Goal: Information Seeking & Learning: Check status

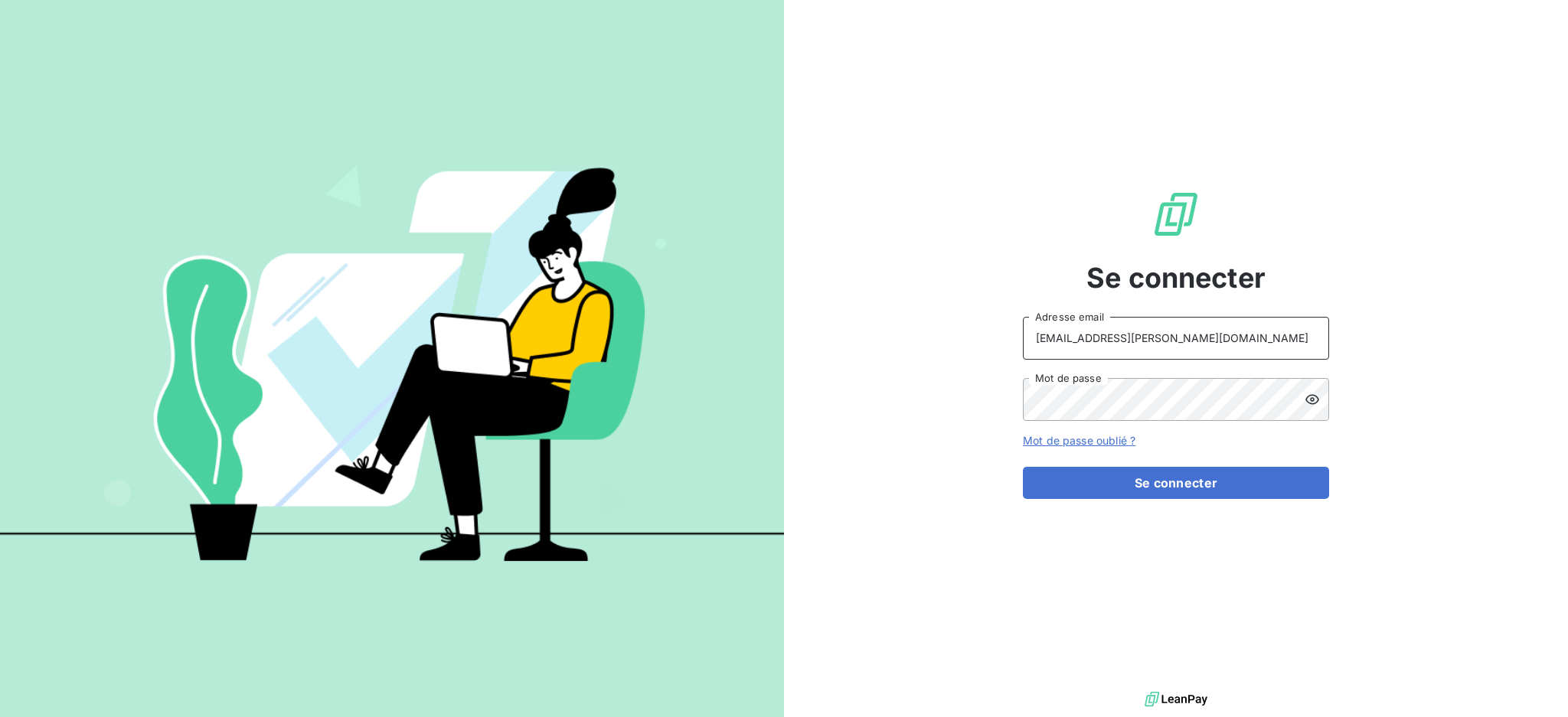
click at [1156, 339] on input "[EMAIL_ADDRESS][PERSON_NAME][DOMAIN_NAME]" at bounding box center [1176, 338] width 306 height 43
type input "[PERSON_NAME][EMAIL_ADDRESS][PERSON_NAME][DOMAIN_NAME]"
click at [1088, 483] on button "Se connecter" at bounding box center [1176, 483] width 306 height 32
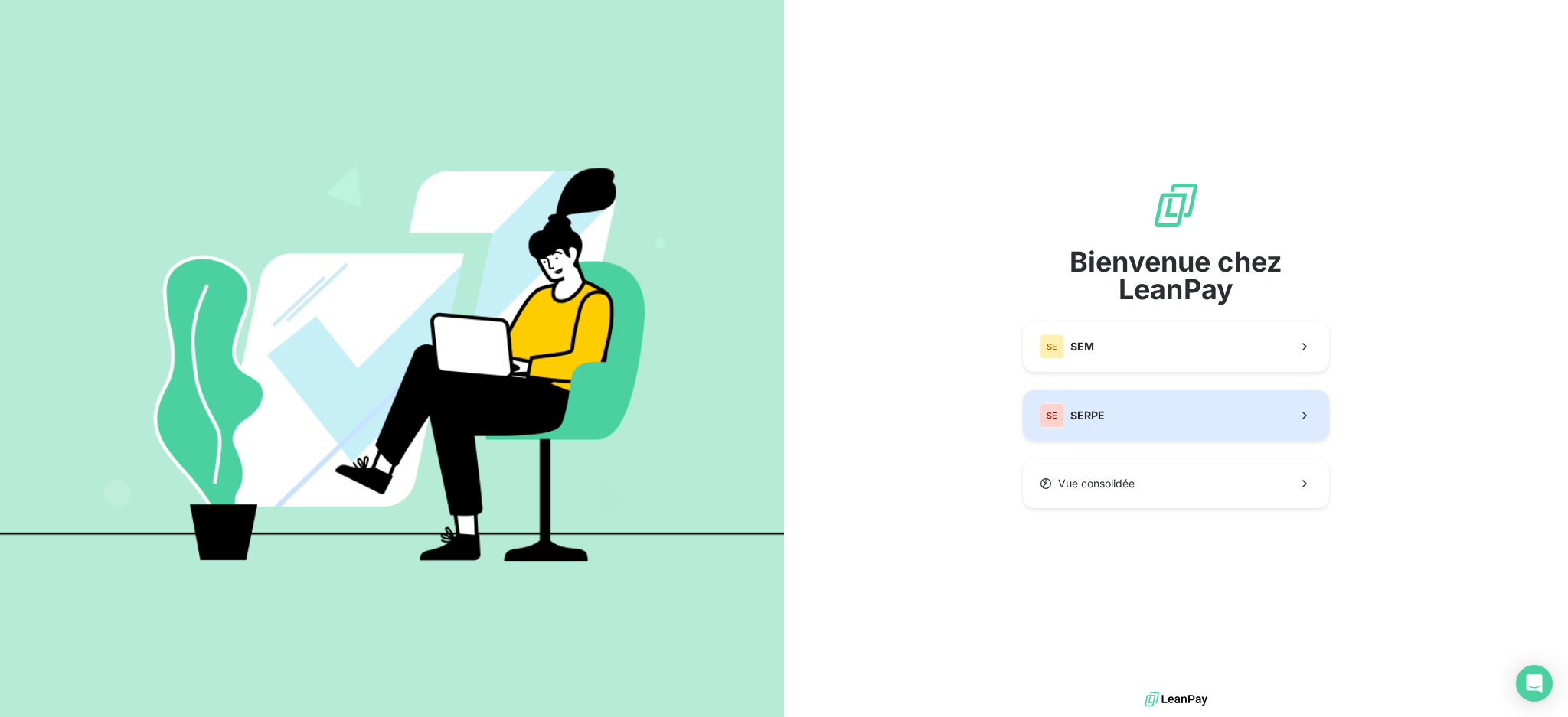
click at [1098, 414] on span "SERPE" at bounding box center [1088, 415] width 34 height 15
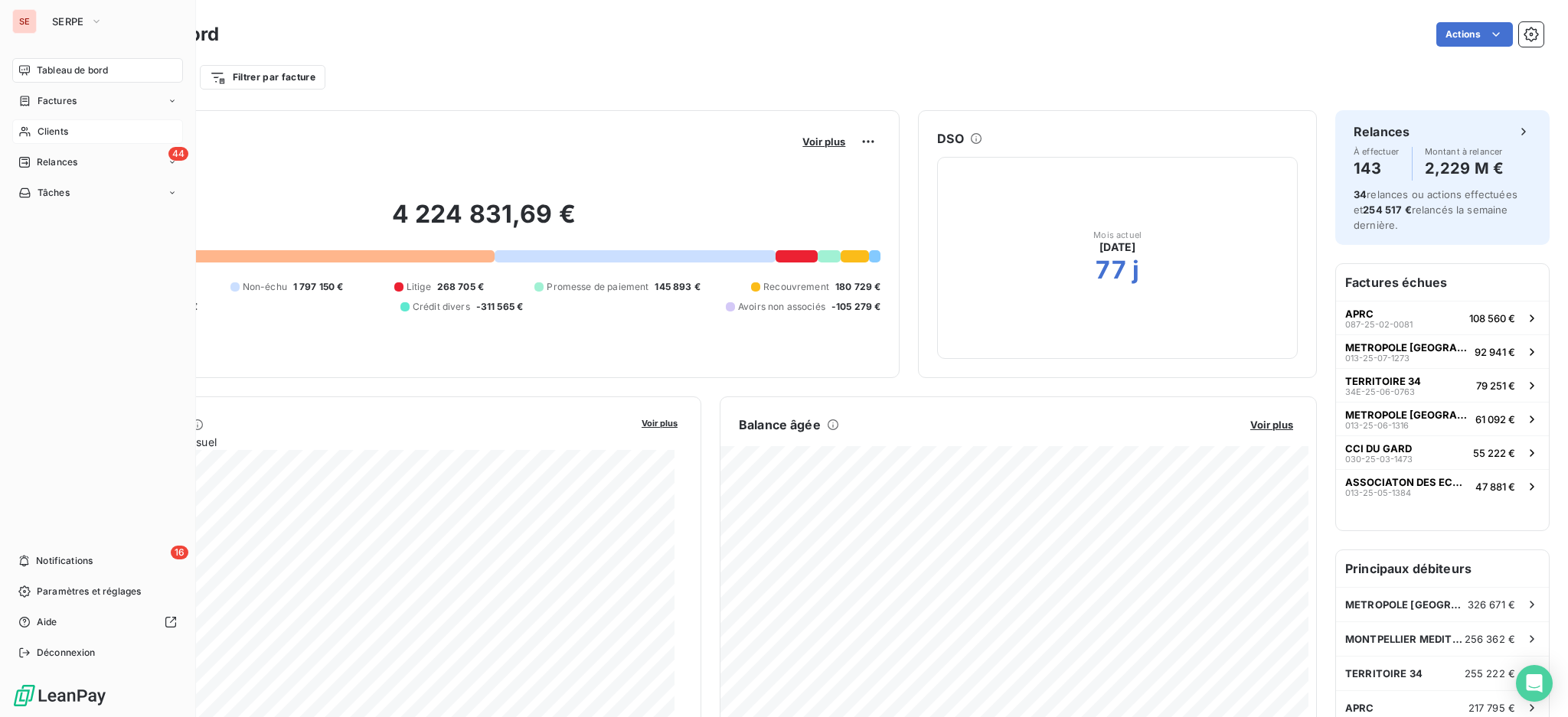
click at [62, 129] on span "Clients" at bounding box center [53, 131] width 31 height 14
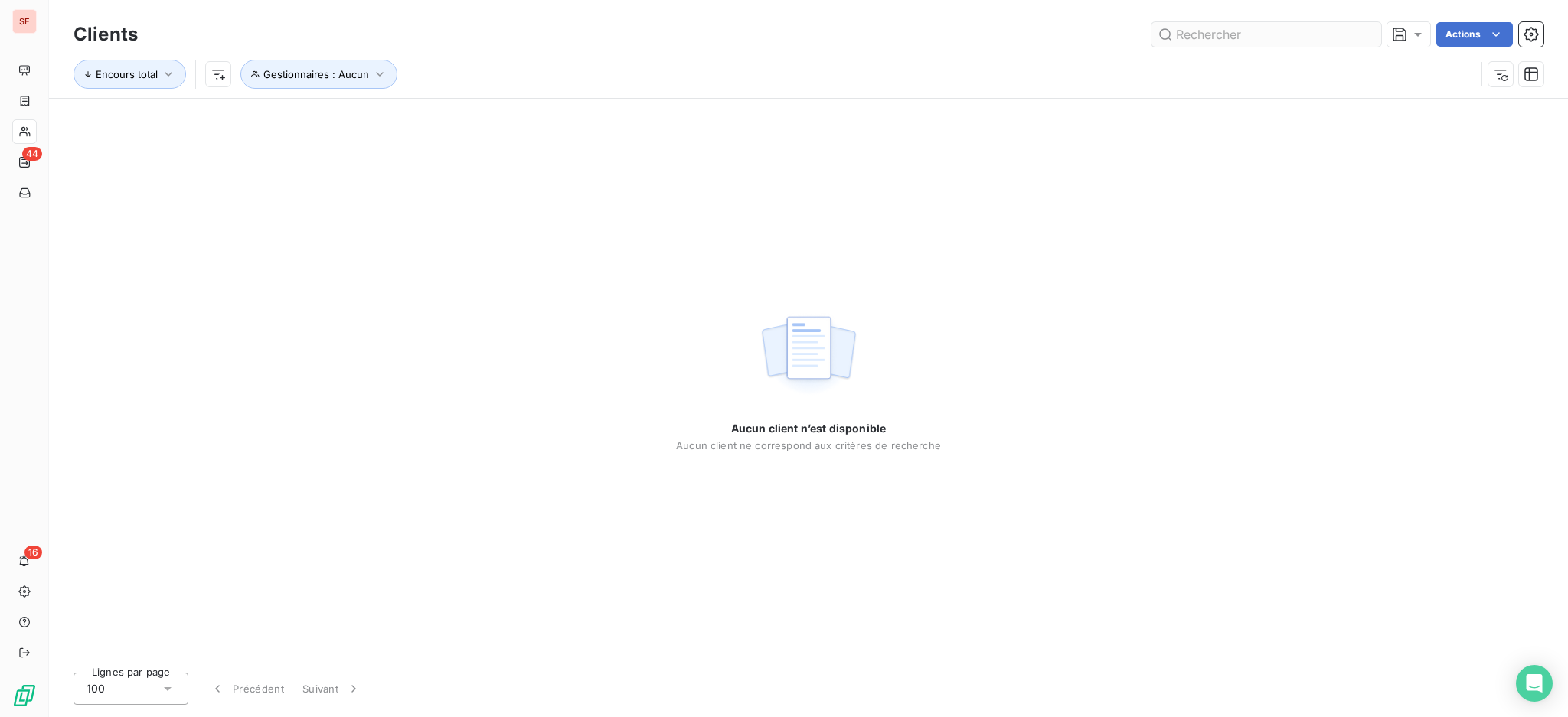
click at [1289, 36] on input "text" at bounding box center [1266, 34] width 230 height 24
click at [380, 68] on icon "button" at bounding box center [380, 74] width 15 height 15
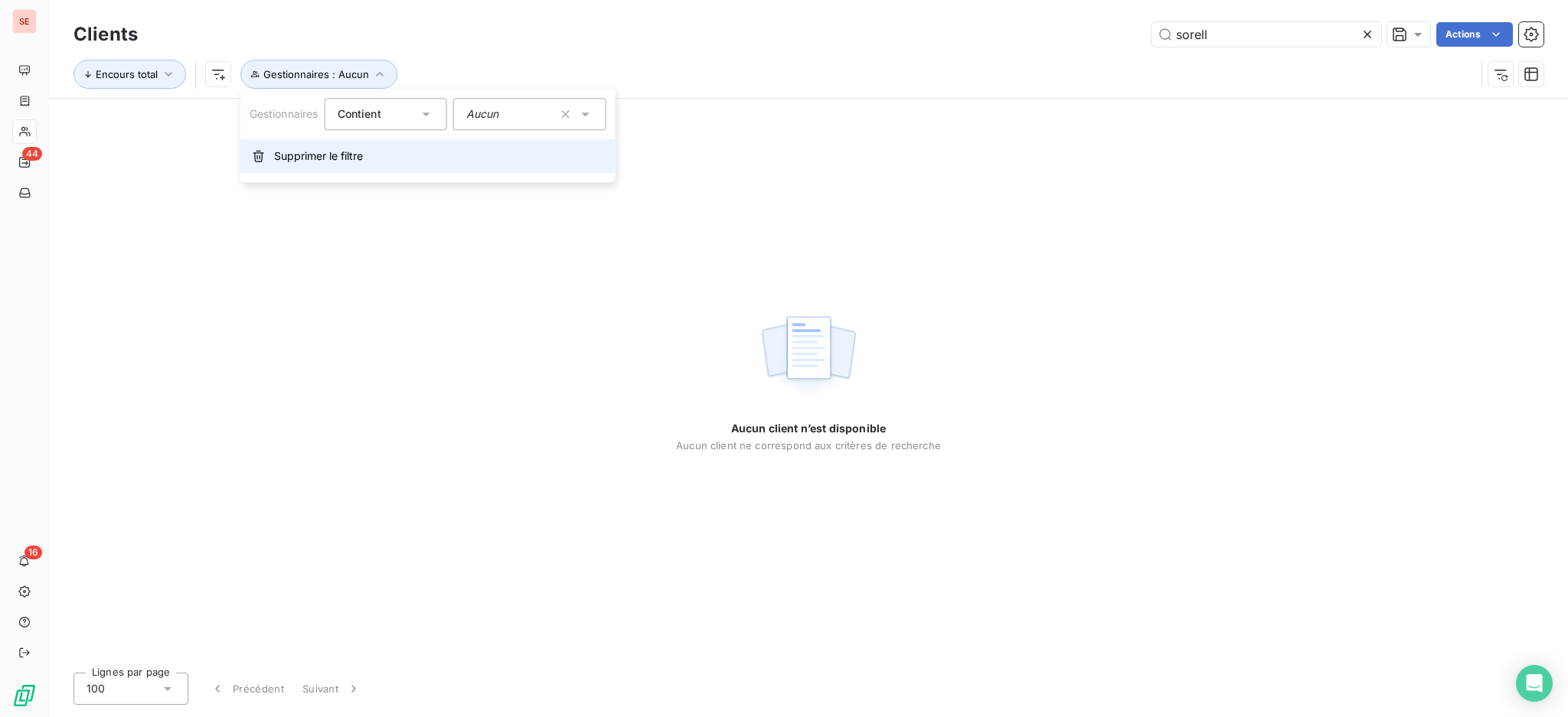
click at [360, 156] on span "Supprimer le filtre" at bounding box center [319, 156] width 89 height 15
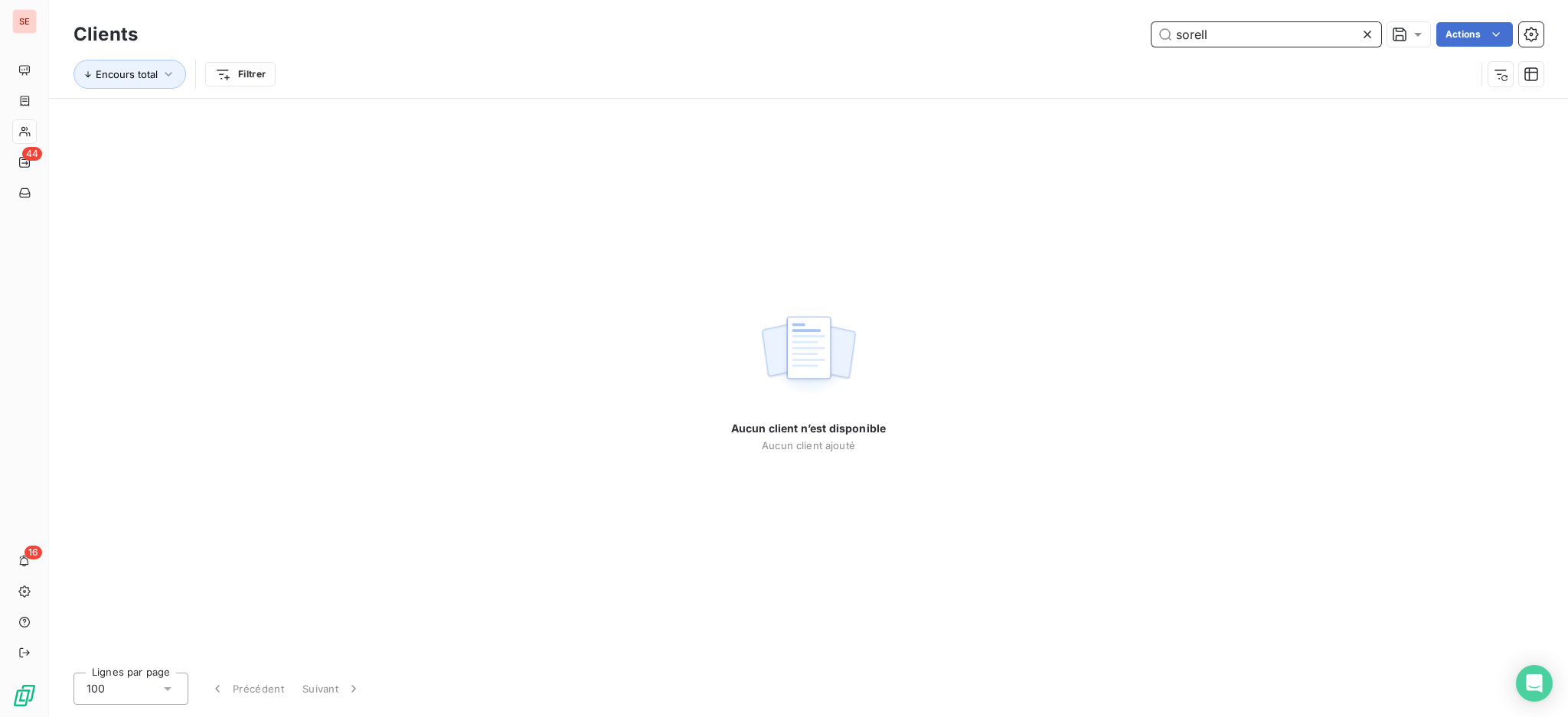
click at [1240, 42] on input "sorell" at bounding box center [1266, 34] width 230 height 24
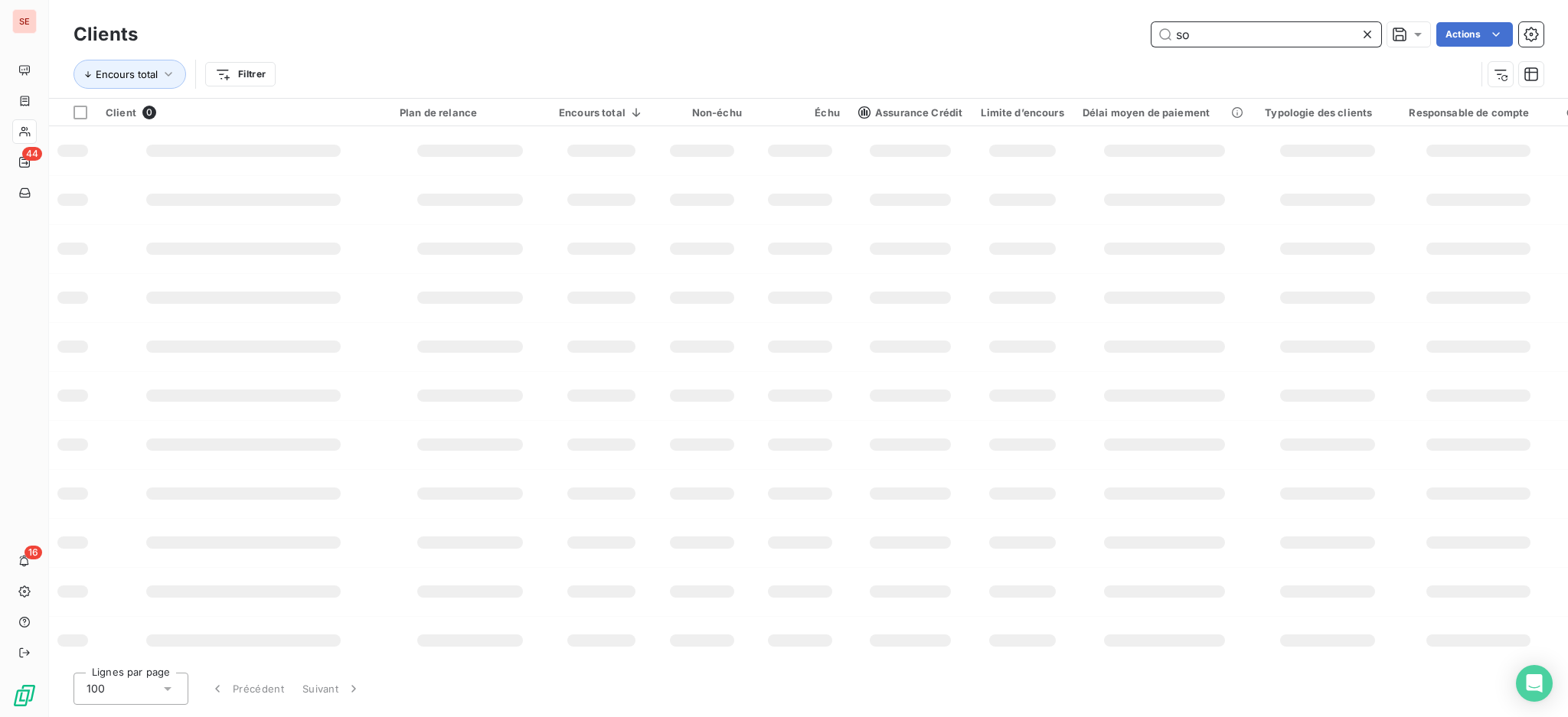
type input "s"
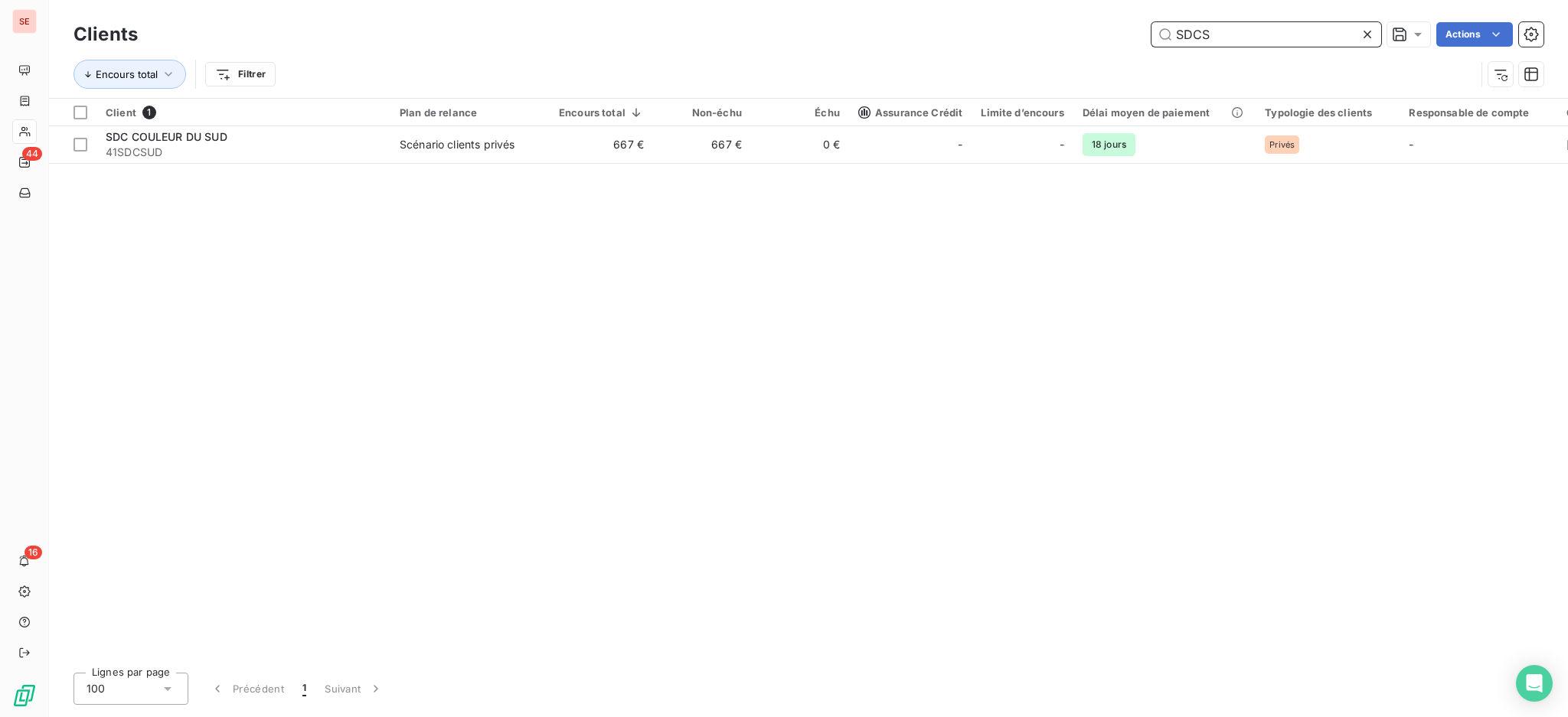
click at [1288, 37] on input "SDCS" at bounding box center [1266, 34] width 230 height 24
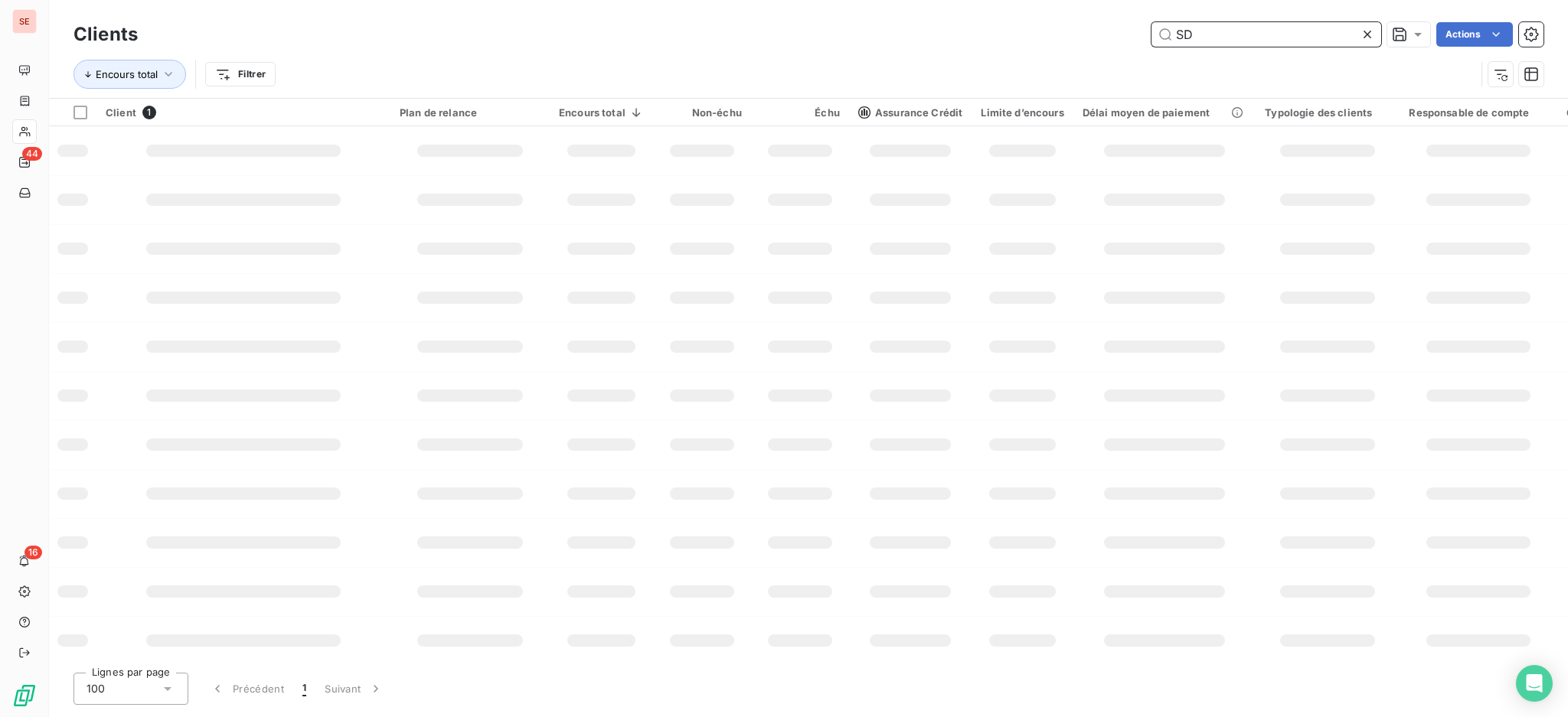
type input "S"
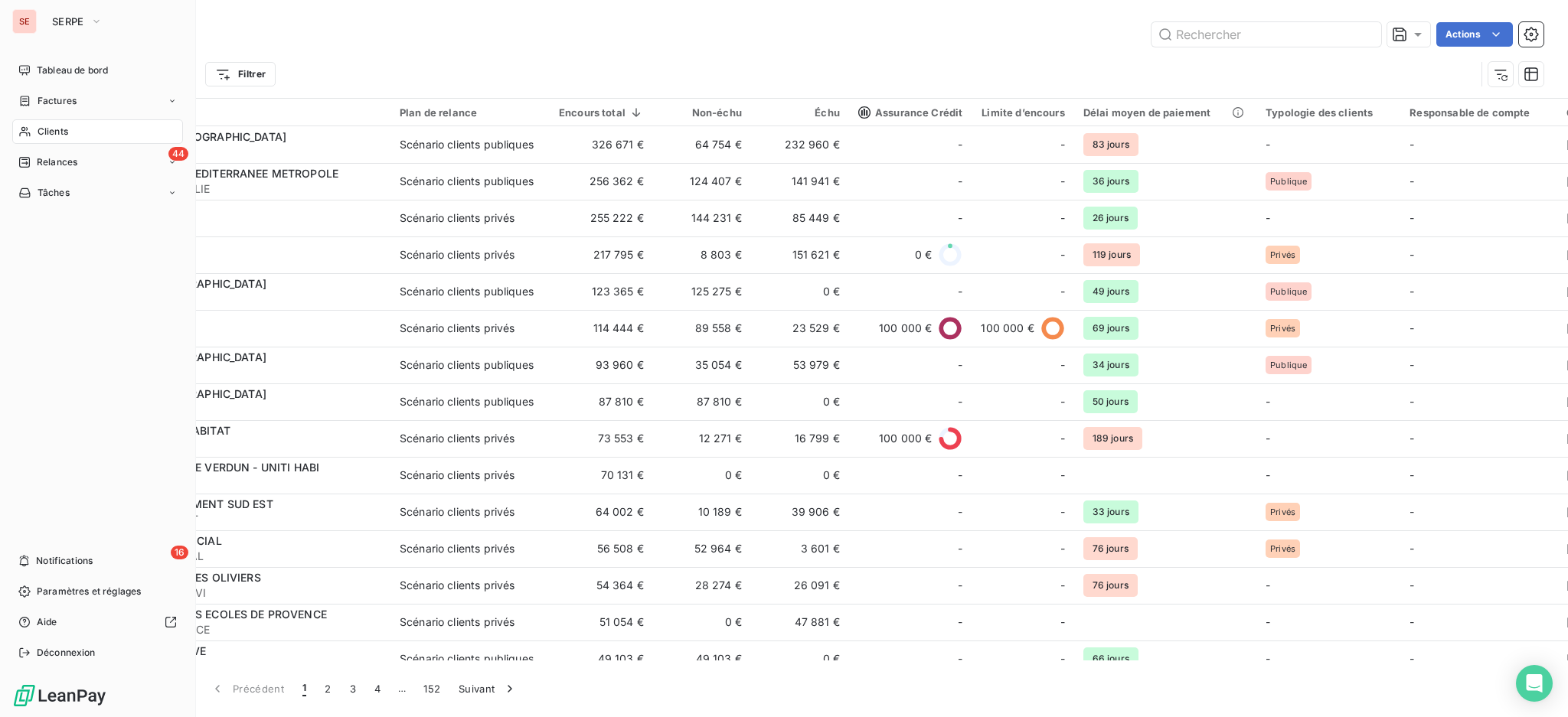
click at [52, 127] on span "Clients" at bounding box center [53, 131] width 31 height 14
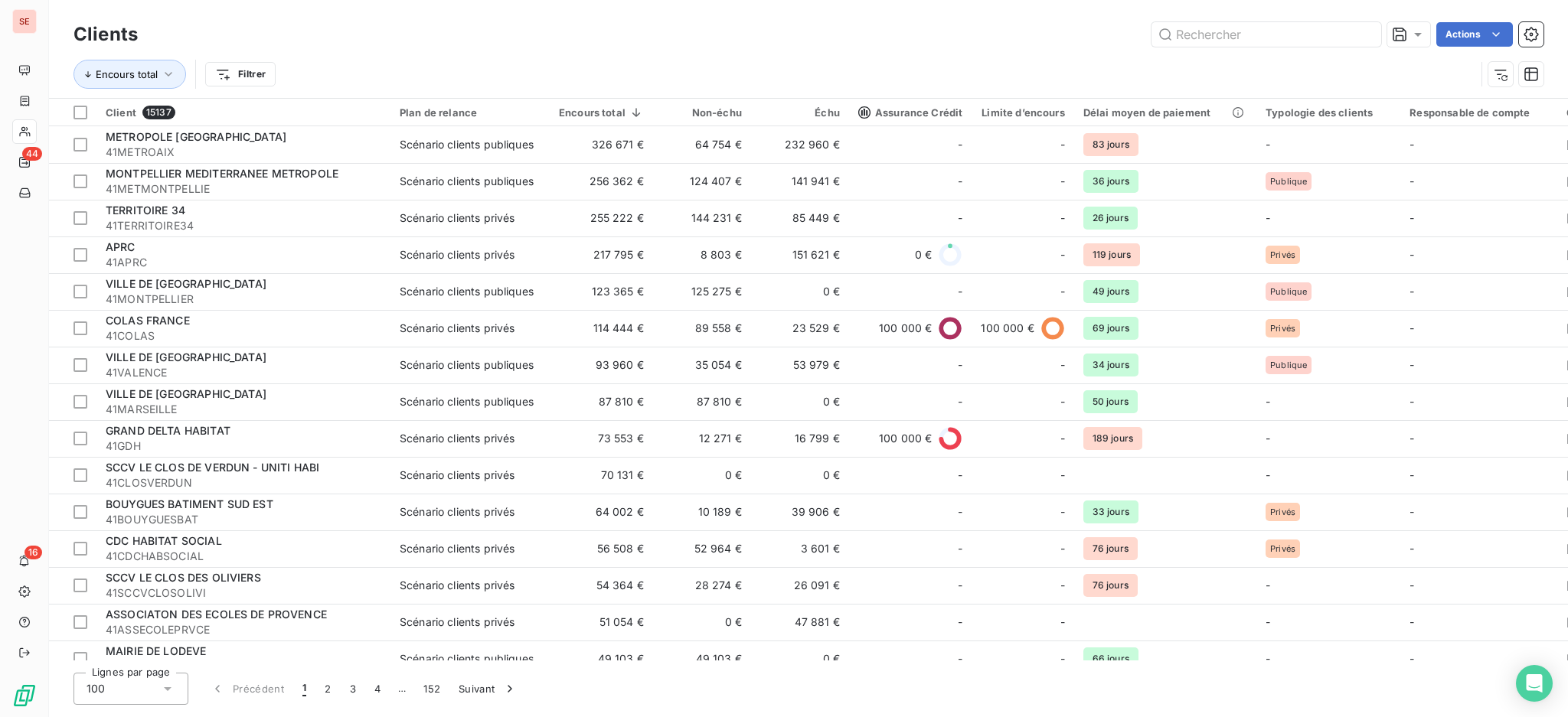
click at [1231, 19] on div "Clients Actions" at bounding box center [808, 33] width 1470 height 32
click at [1316, 25] on input "text" at bounding box center [1266, 34] width 230 height 24
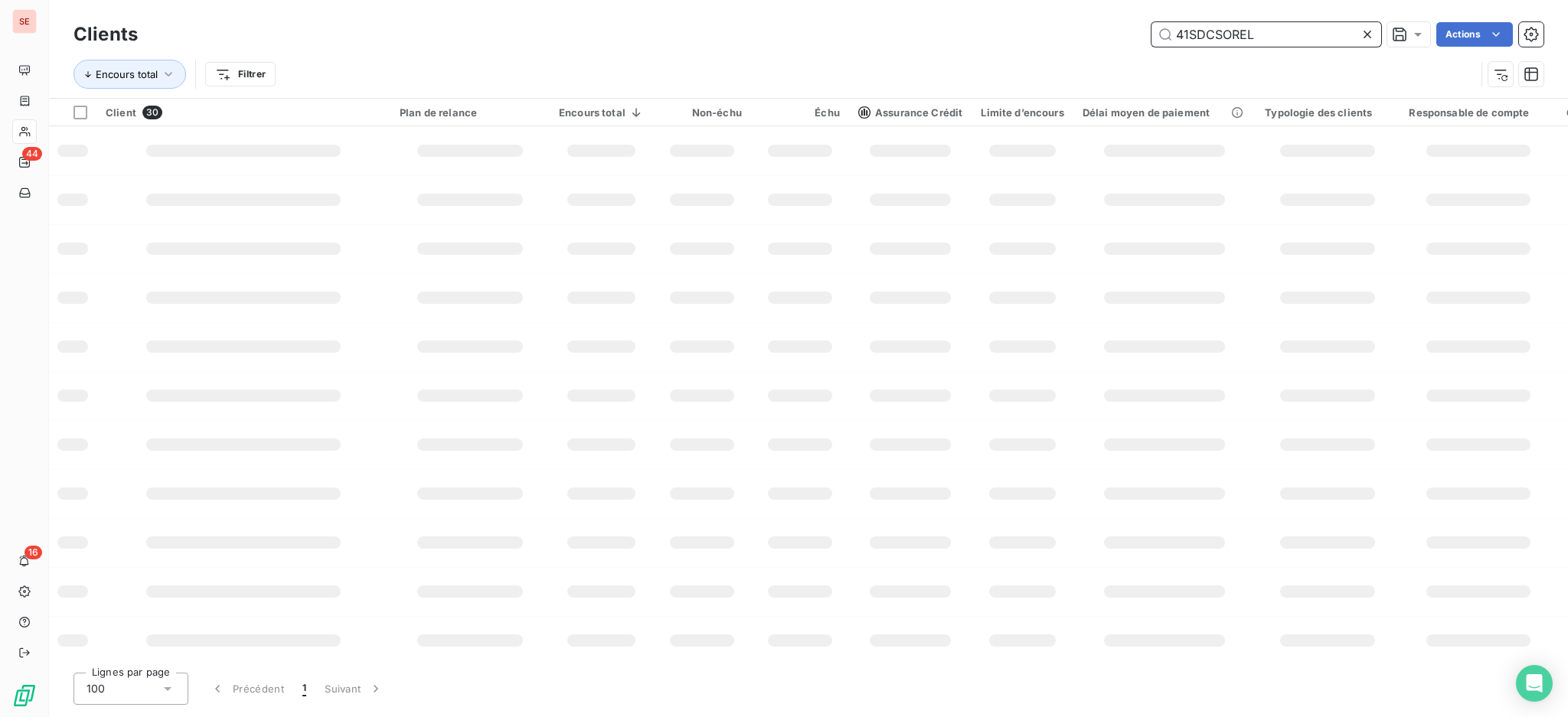
type input "41SDCSORELL"
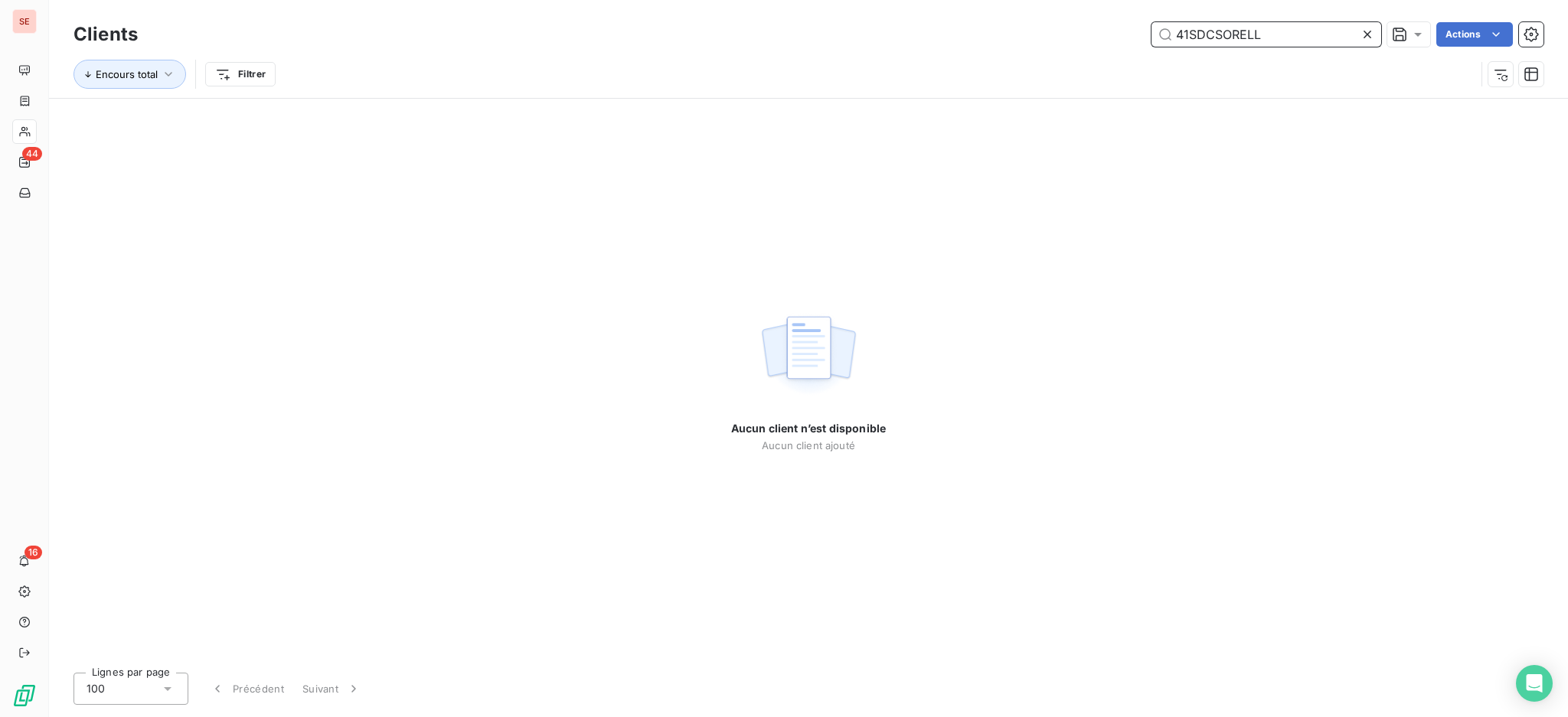
drag, startPoint x: 1275, startPoint y: 33, endPoint x: 988, endPoint y: 5, distance: 288.4
click at [988, 5] on div "Clients 41SDCSORELL Actions Encours total Filtrer" at bounding box center [808, 49] width 1519 height 98
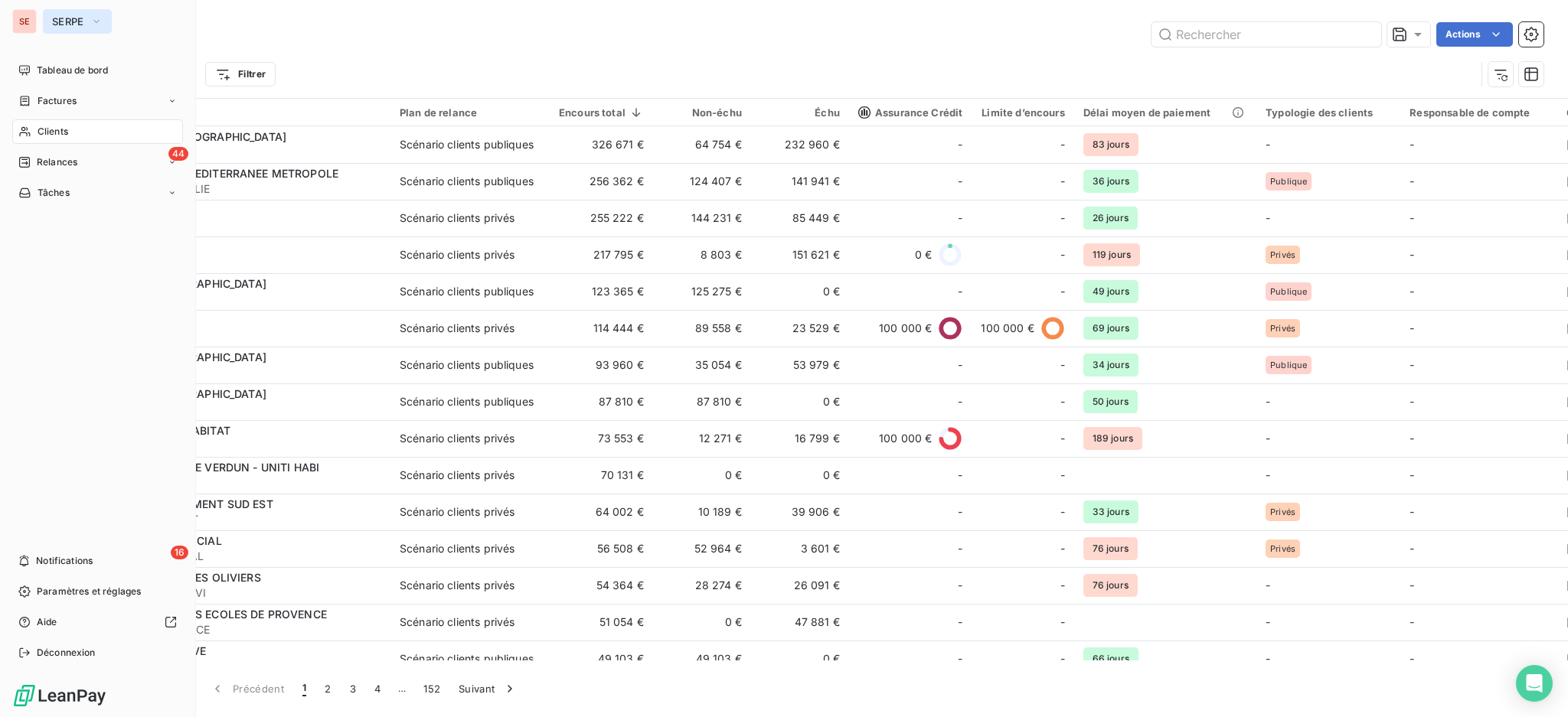
click at [57, 18] on span "SERPE" at bounding box center [67, 22] width 32 height 13
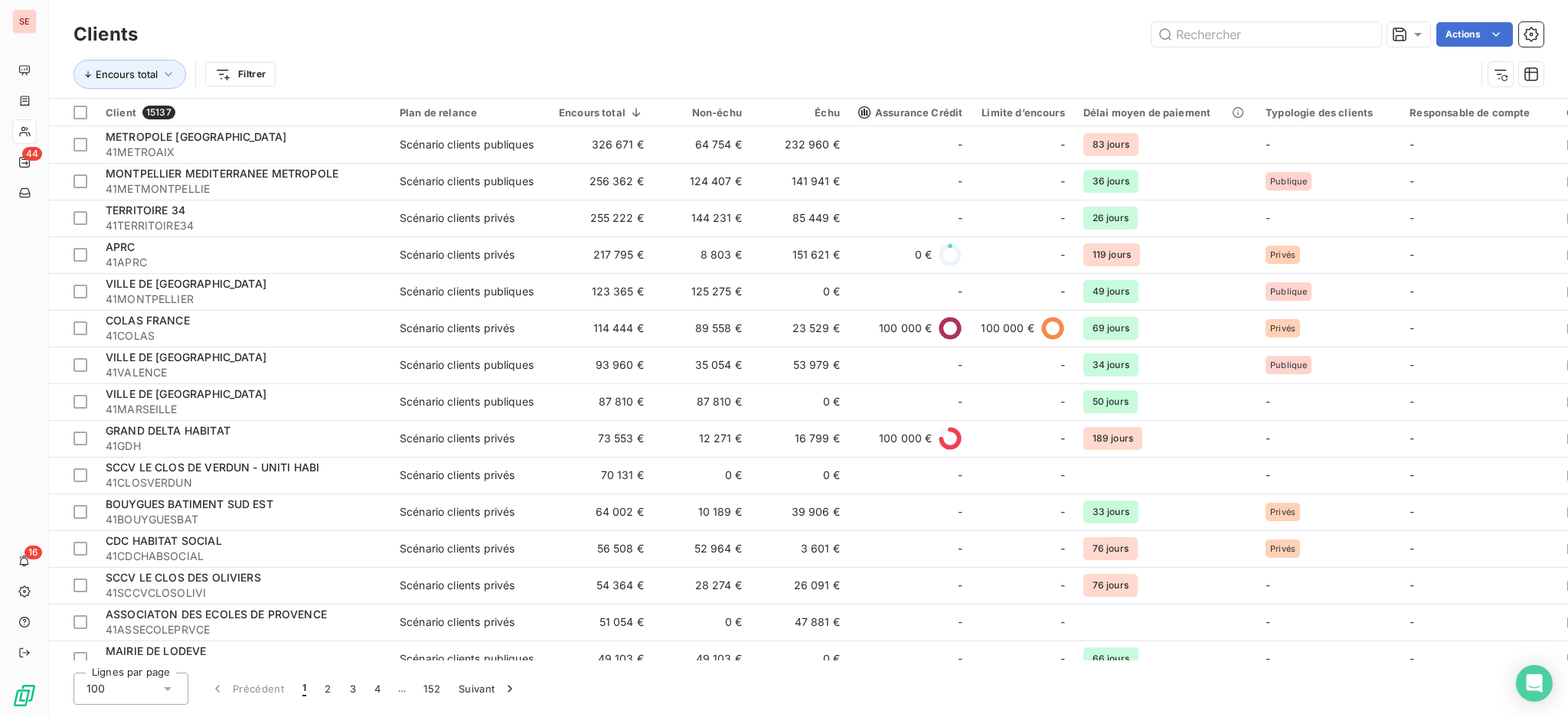
click at [457, 47] on div "Clients Actions" at bounding box center [808, 33] width 1470 height 32
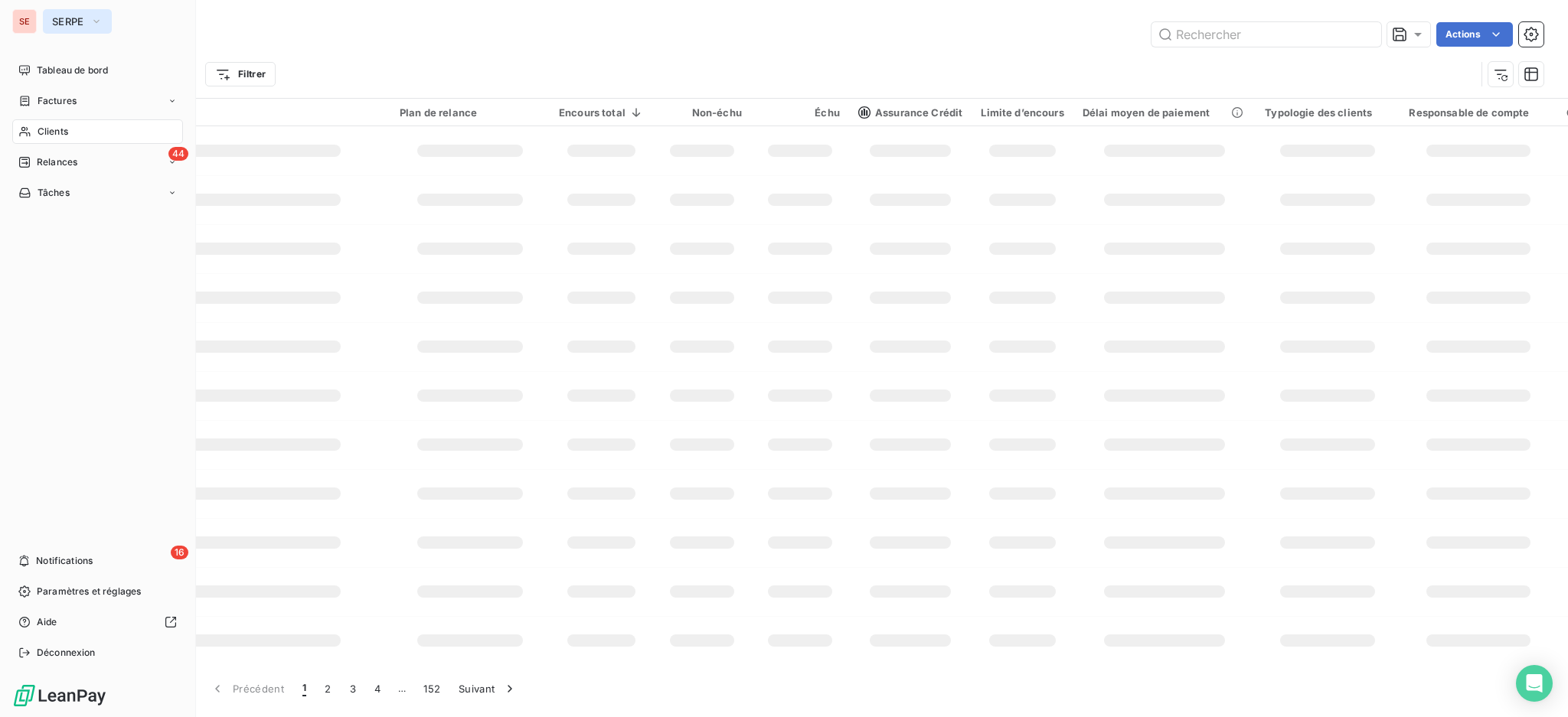
click at [62, 15] on span "SERPE" at bounding box center [67, 22] width 32 height 13
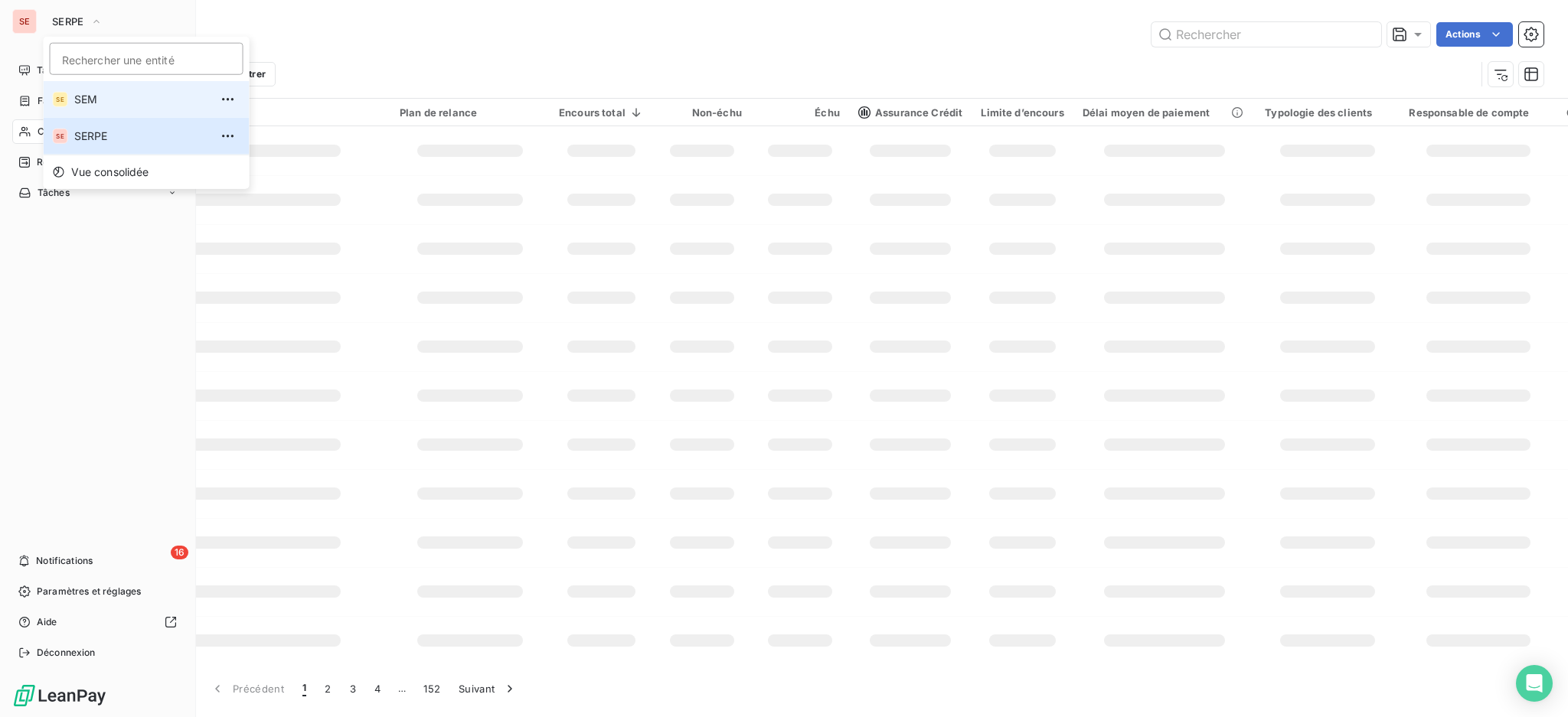
click at [87, 96] on span "SEM" at bounding box center [142, 99] width 136 height 15
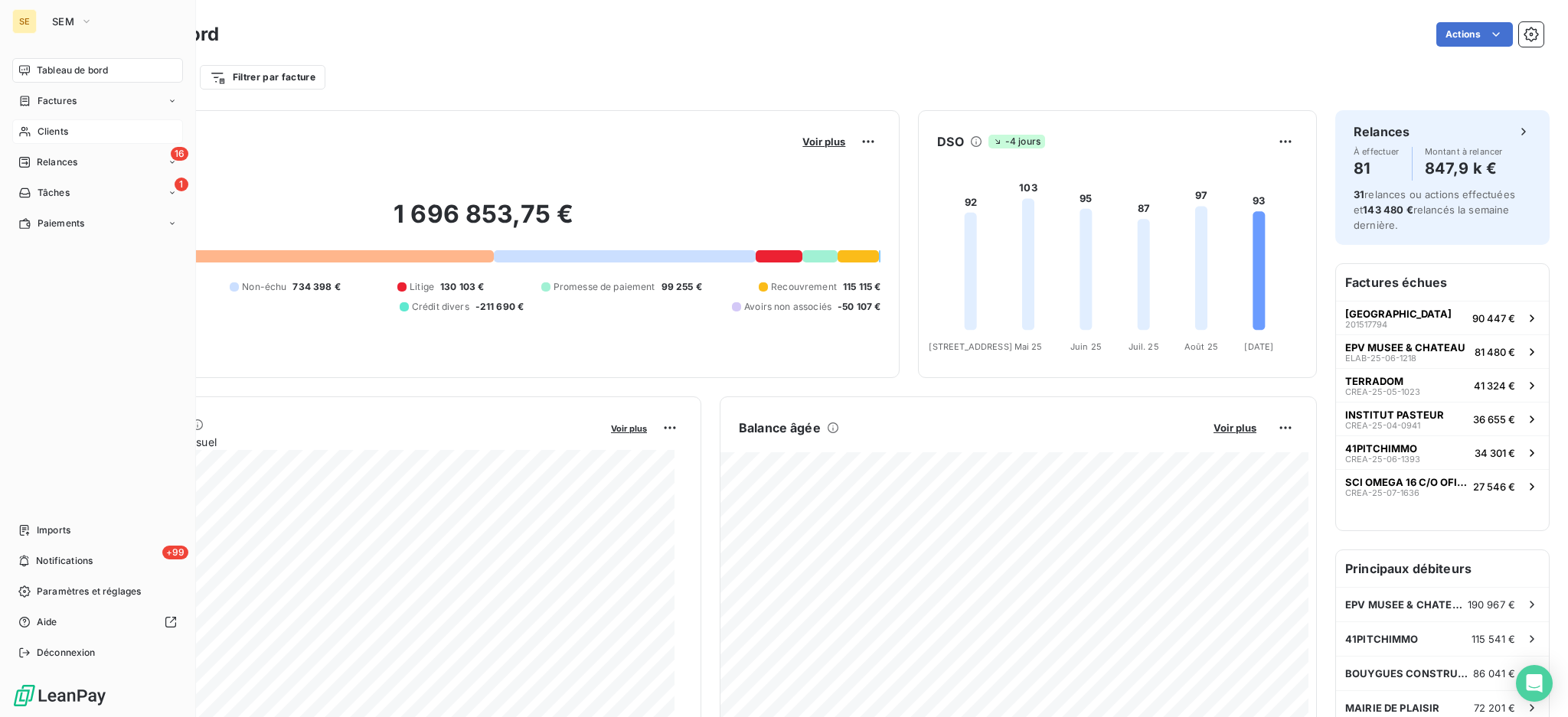
click at [47, 138] on span "Clients" at bounding box center [53, 131] width 31 height 14
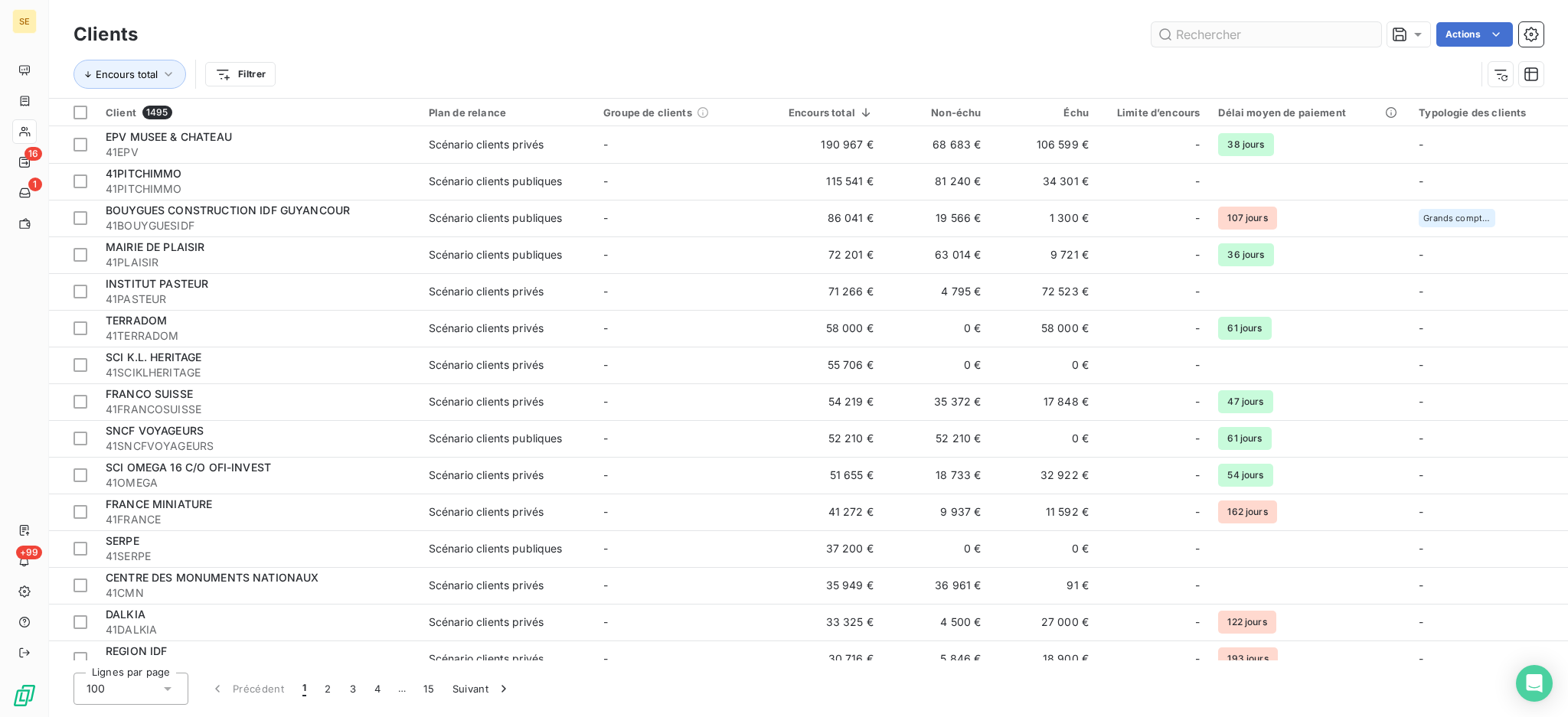
click at [1190, 23] on input "text" at bounding box center [1266, 34] width 230 height 24
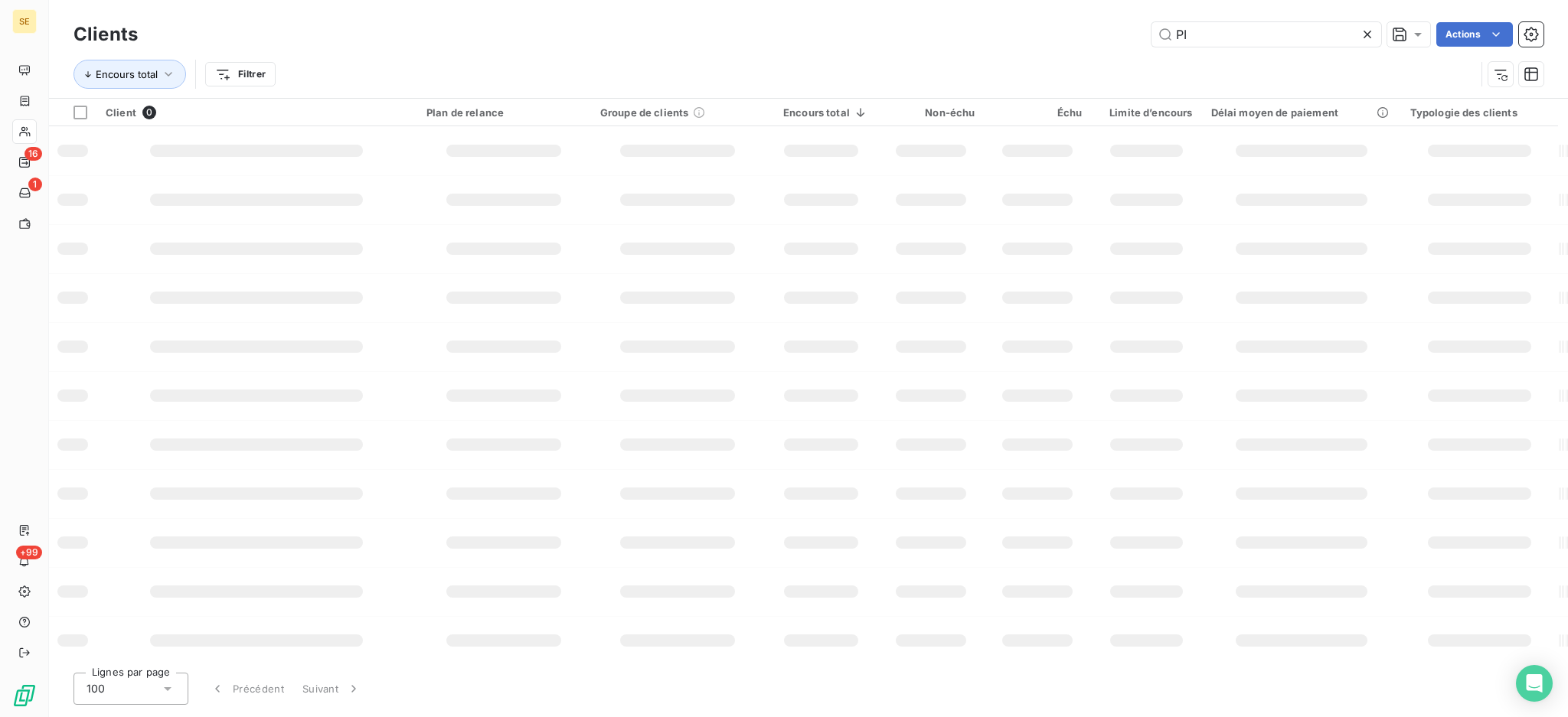
type input "P"
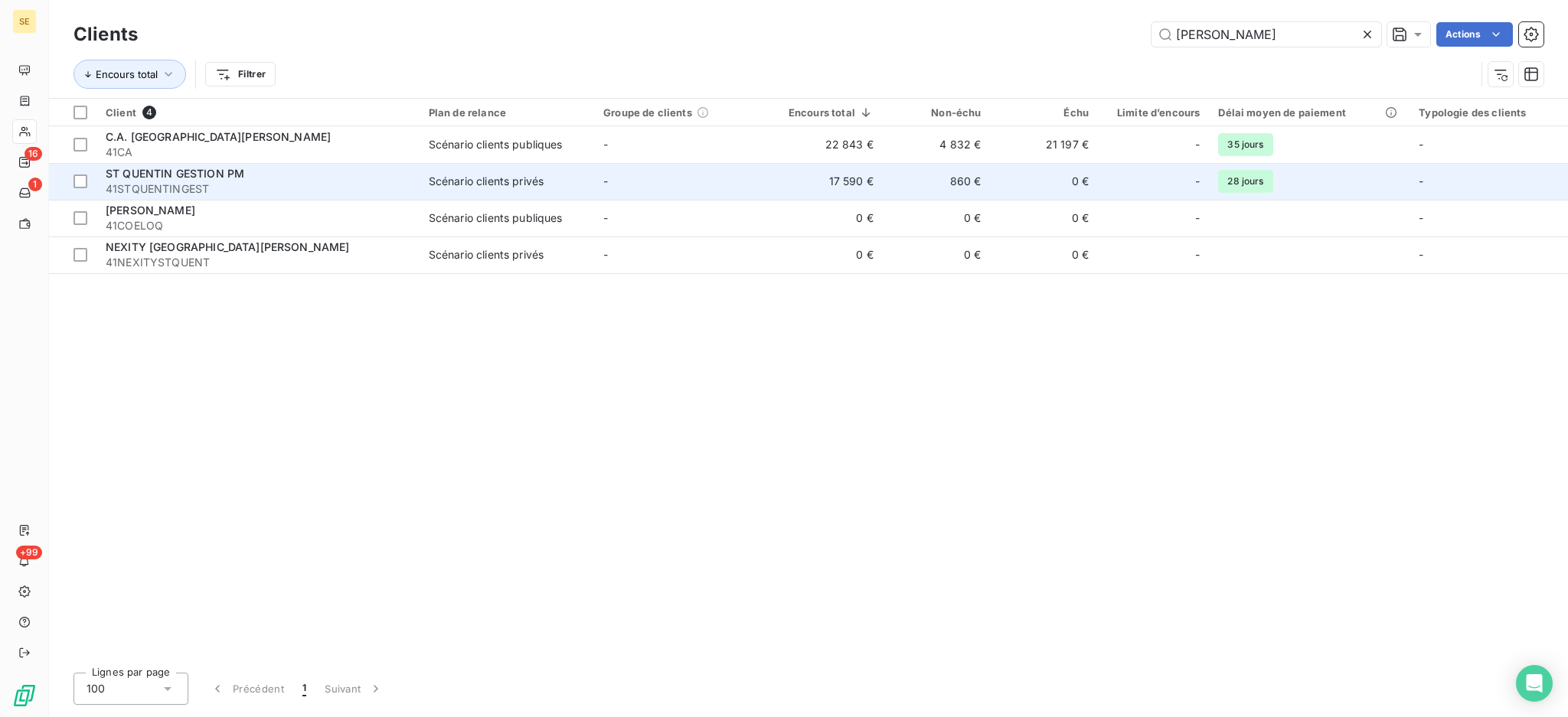
type input "[PERSON_NAME]"
click at [395, 181] on span "41STQUENTINGEST" at bounding box center [258, 188] width 304 height 15
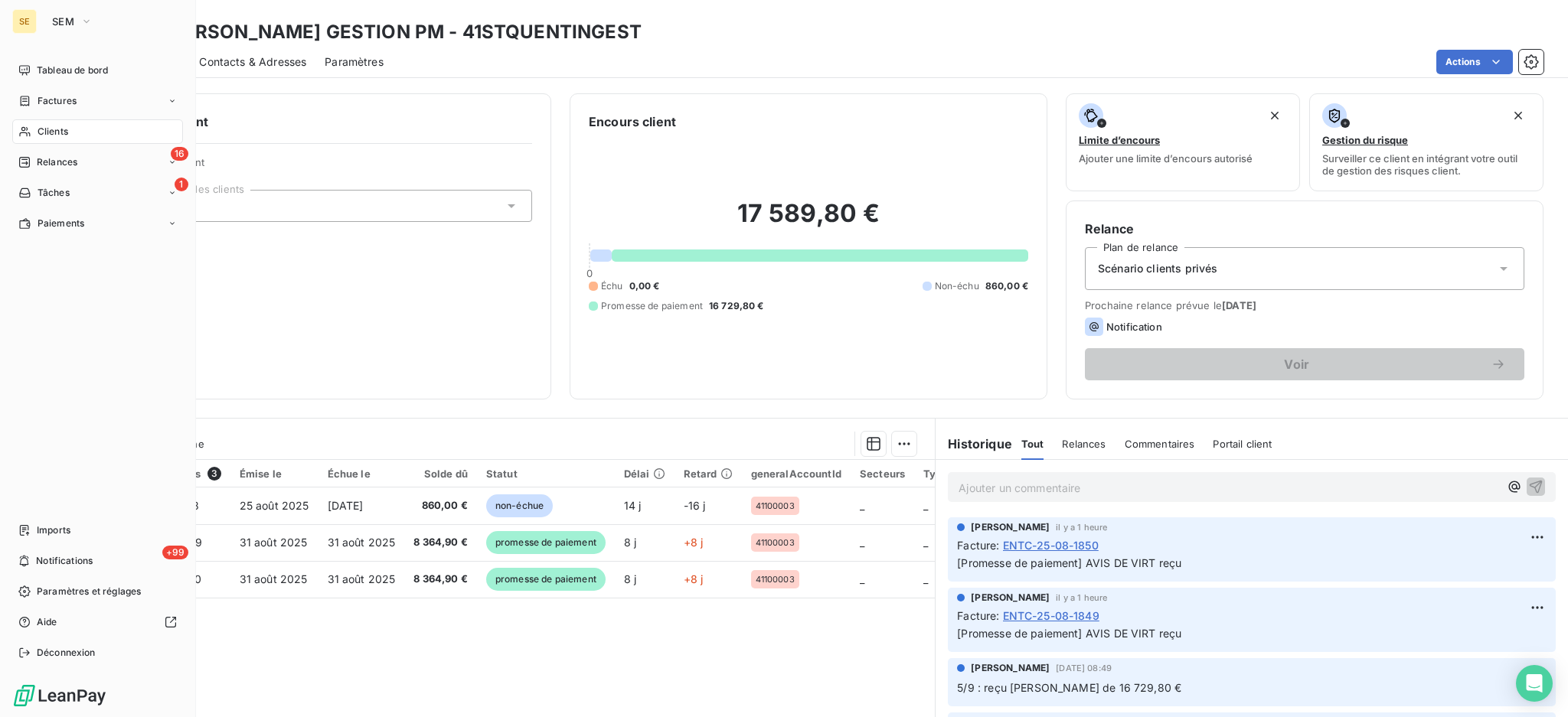
click at [57, 121] on div "Clients" at bounding box center [98, 131] width 170 height 24
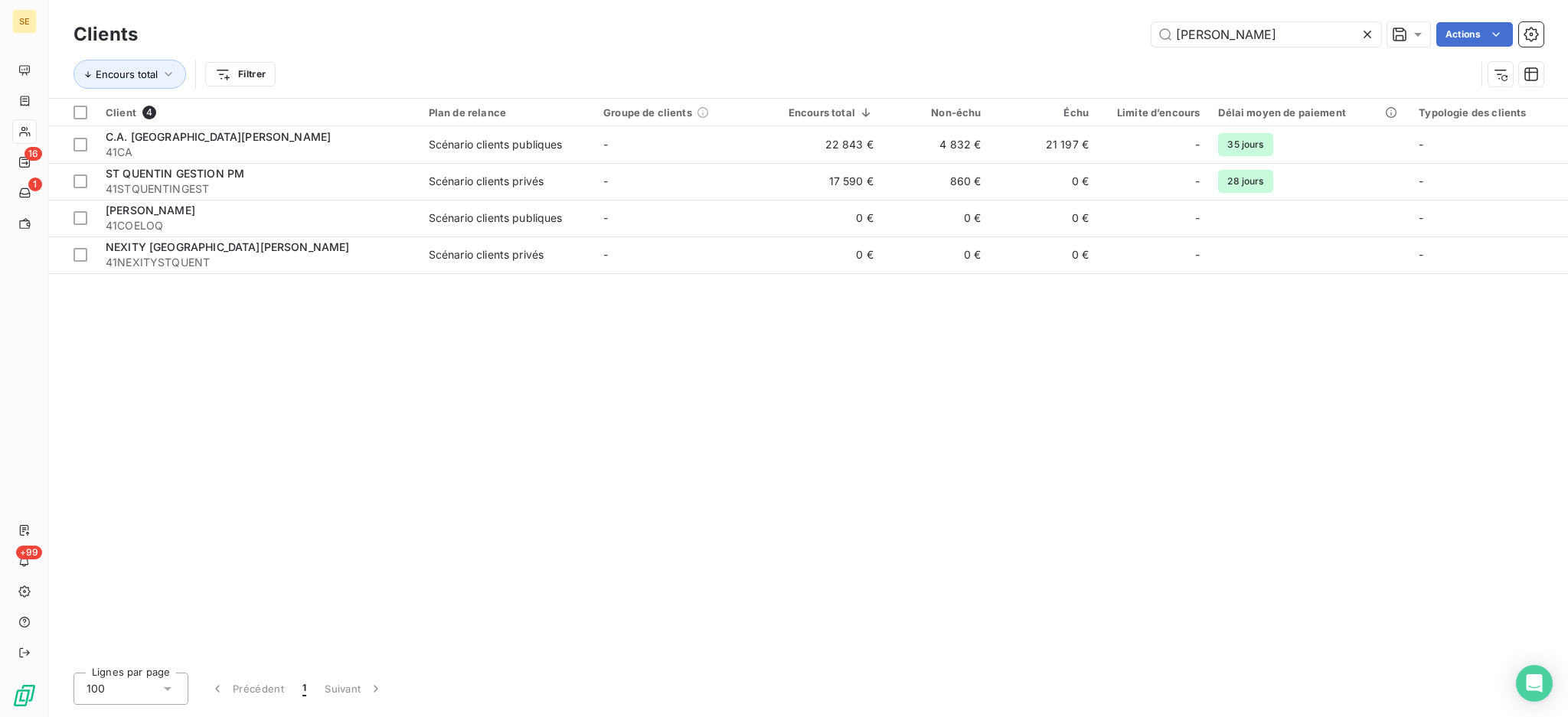
drag, startPoint x: 1242, startPoint y: 28, endPoint x: 1136, endPoint y: 14, distance: 106.9
click at [1136, 14] on div "Clients [PERSON_NAME] Actions Encours total Filtrer" at bounding box center [808, 49] width 1519 height 98
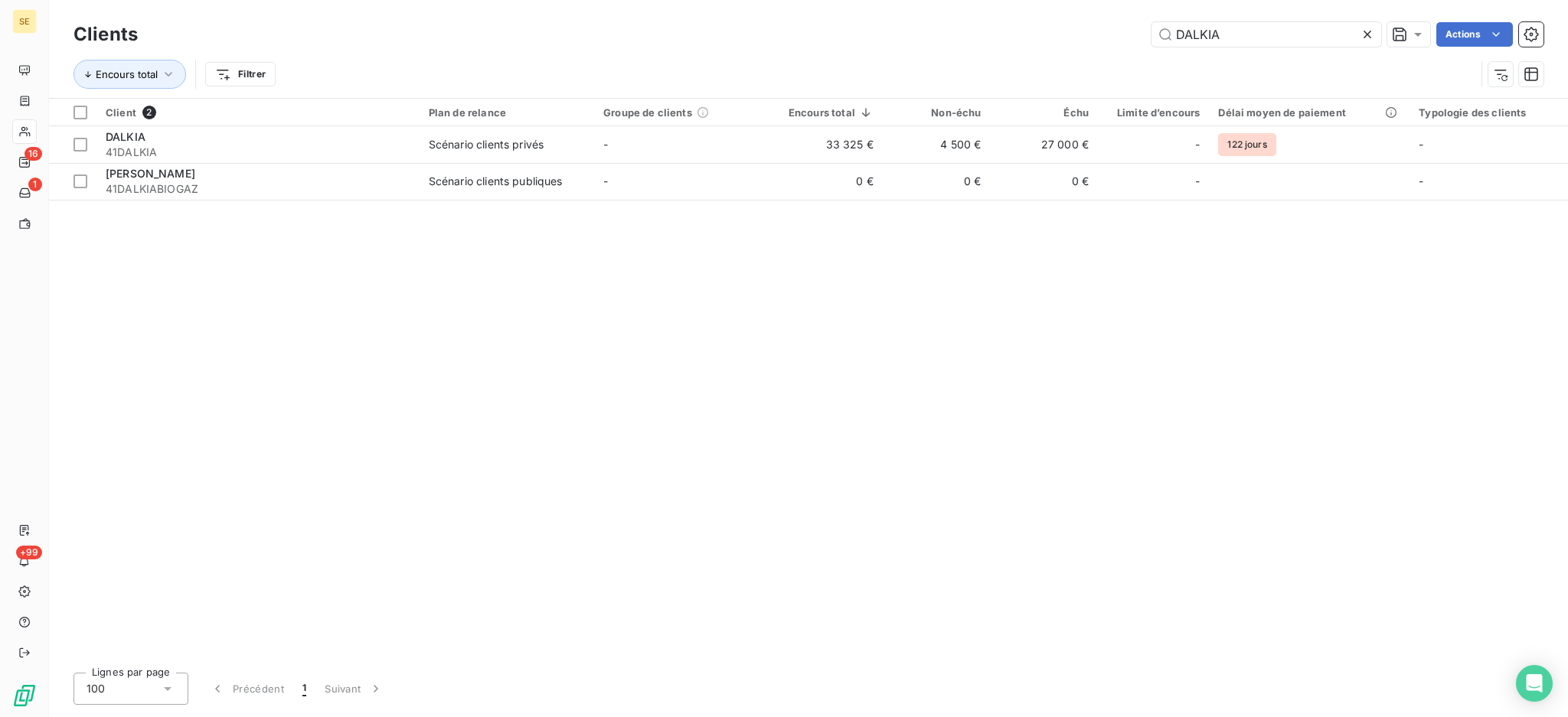
type input "DALKIA"
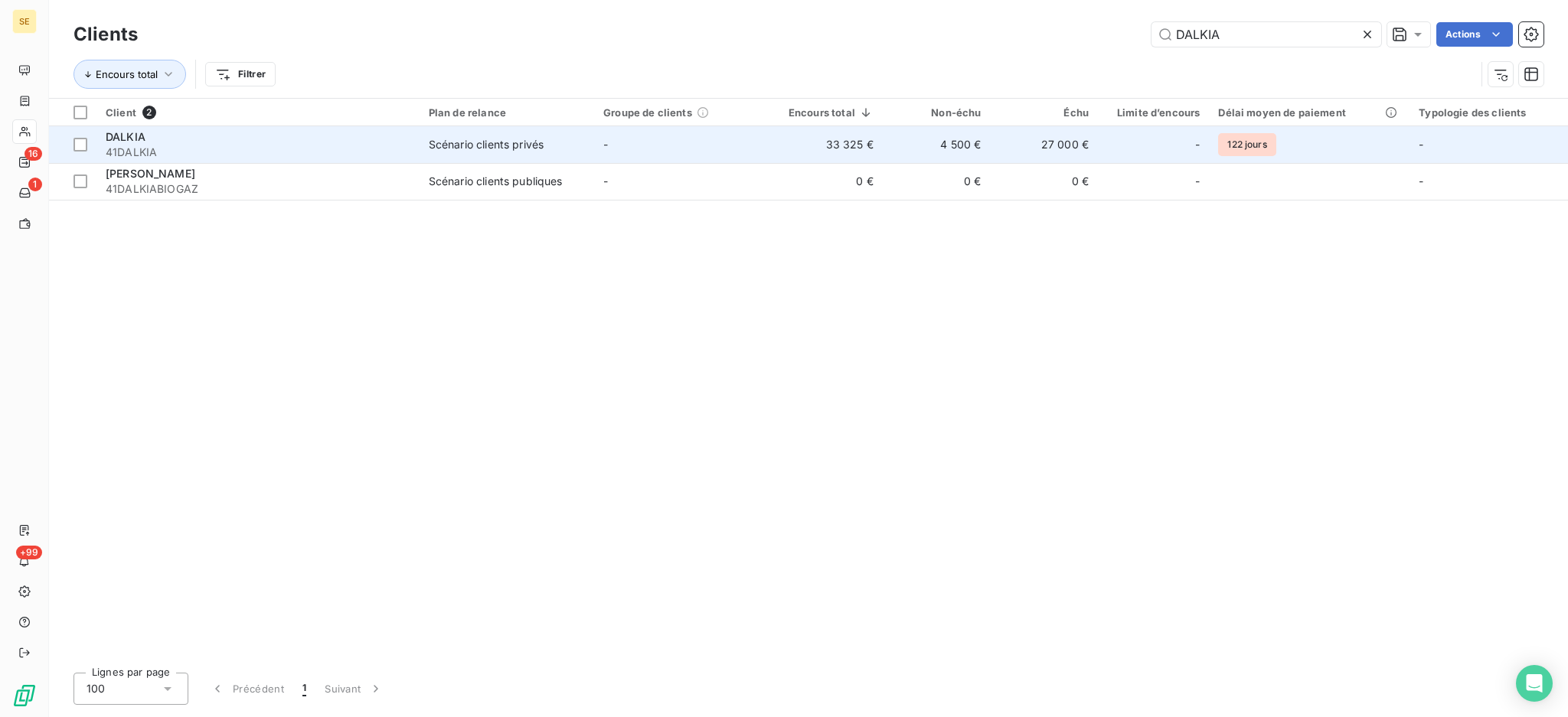
click at [983, 148] on td "4 500 €" at bounding box center [936, 144] width 108 height 37
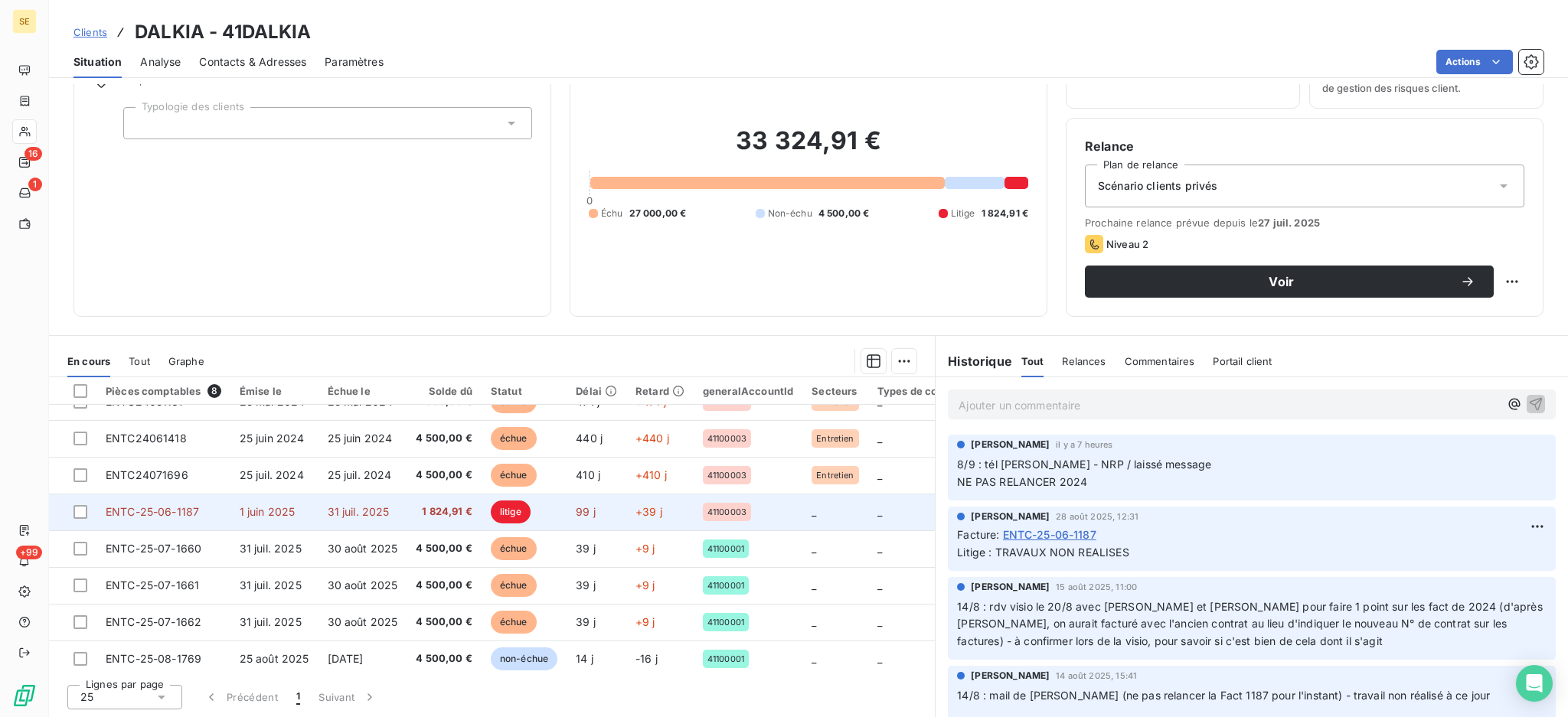
scroll to position [32, 0]
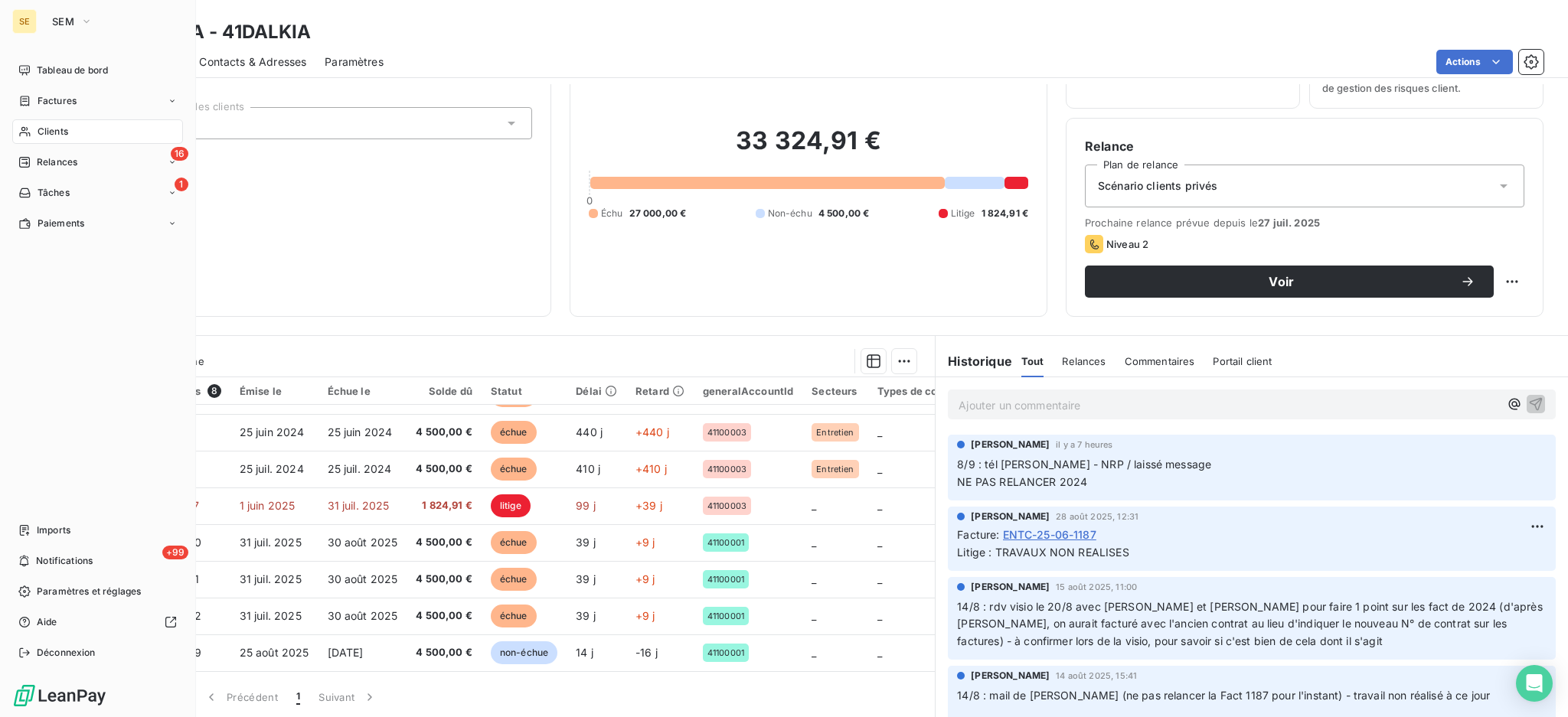
drag, startPoint x: 59, startPoint y: 123, endPoint x: 193, endPoint y: 121, distance: 134.0
click at [59, 122] on div "Clients" at bounding box center [98, 131] width 170 height 24
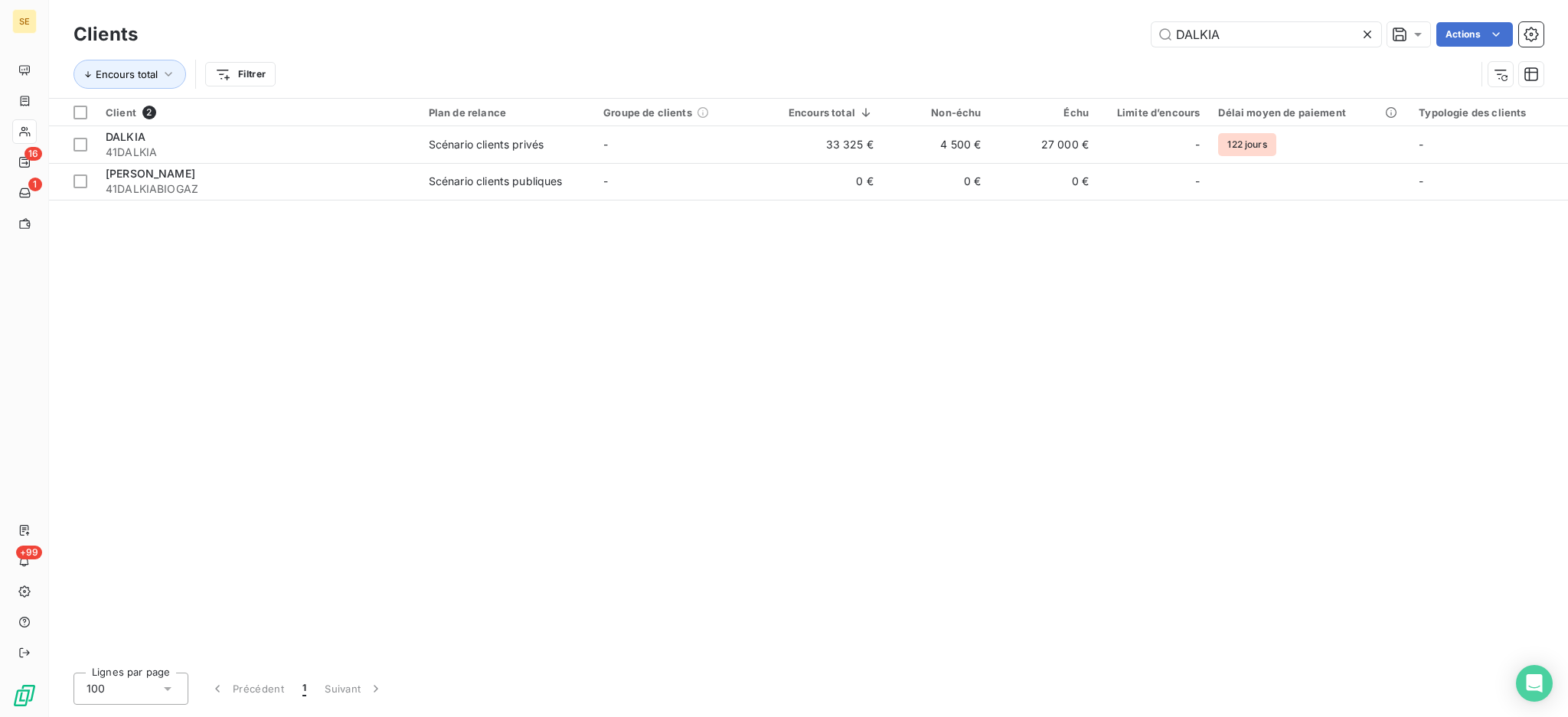
drag, startPoint x: 1281, startPoint y: 41, endPoint x: 1102, endPoint y: 15, distance: 180.9
click at [1105, 18] on div "Clients DALKIA Actions" at bounding box center [808, 33] width 1470 height 32
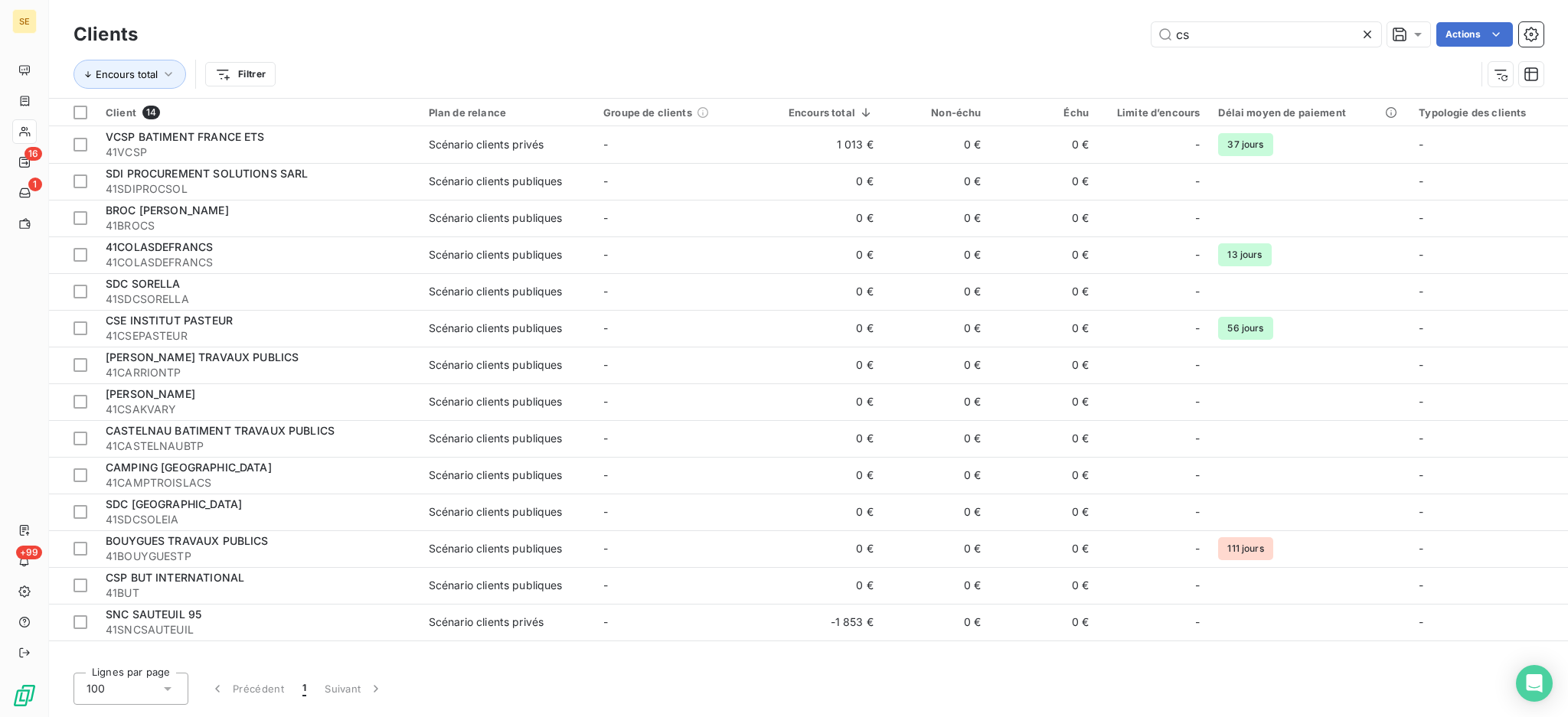
type input "c"
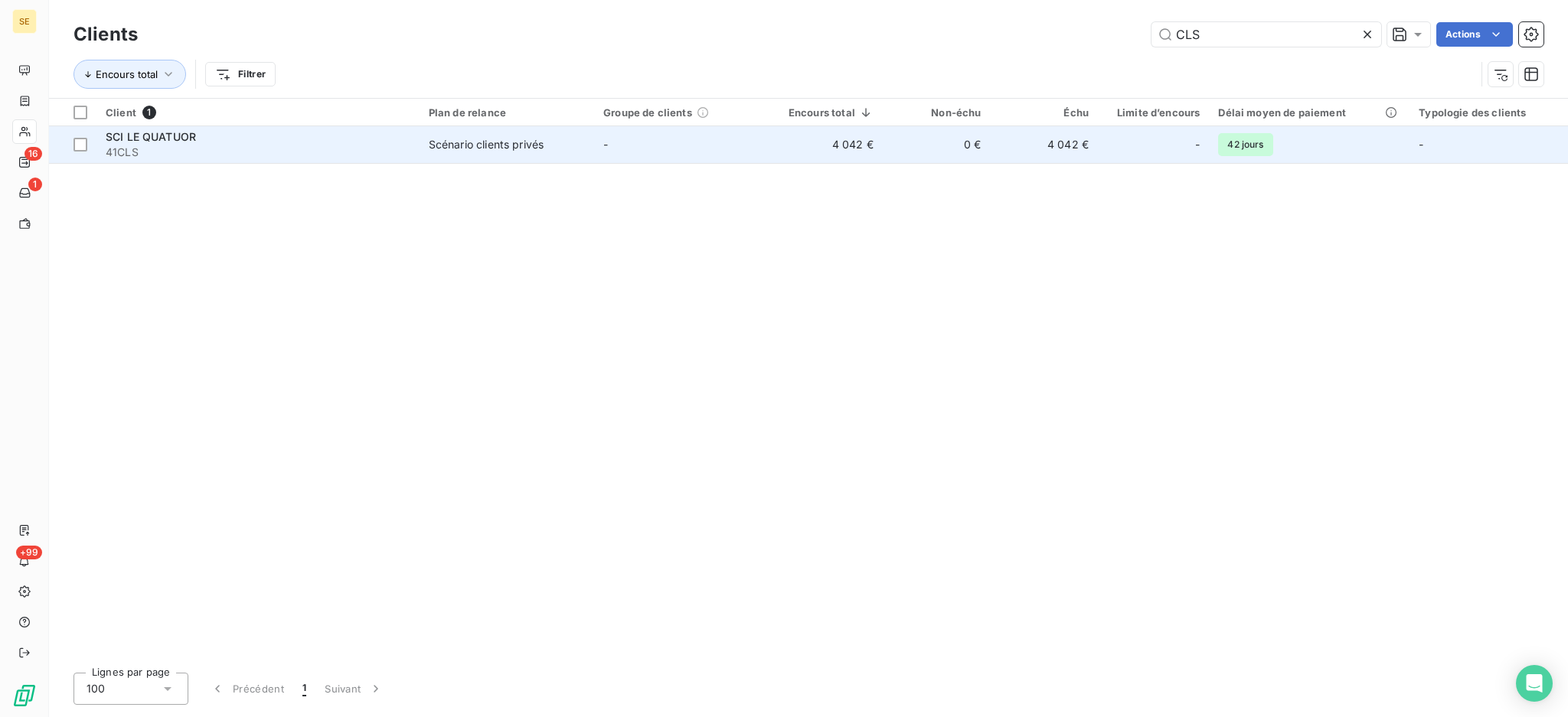
type input "CLS"
click at [310, 150] on span "41CLS" at bounding box center [258, 152] width 304 height 15
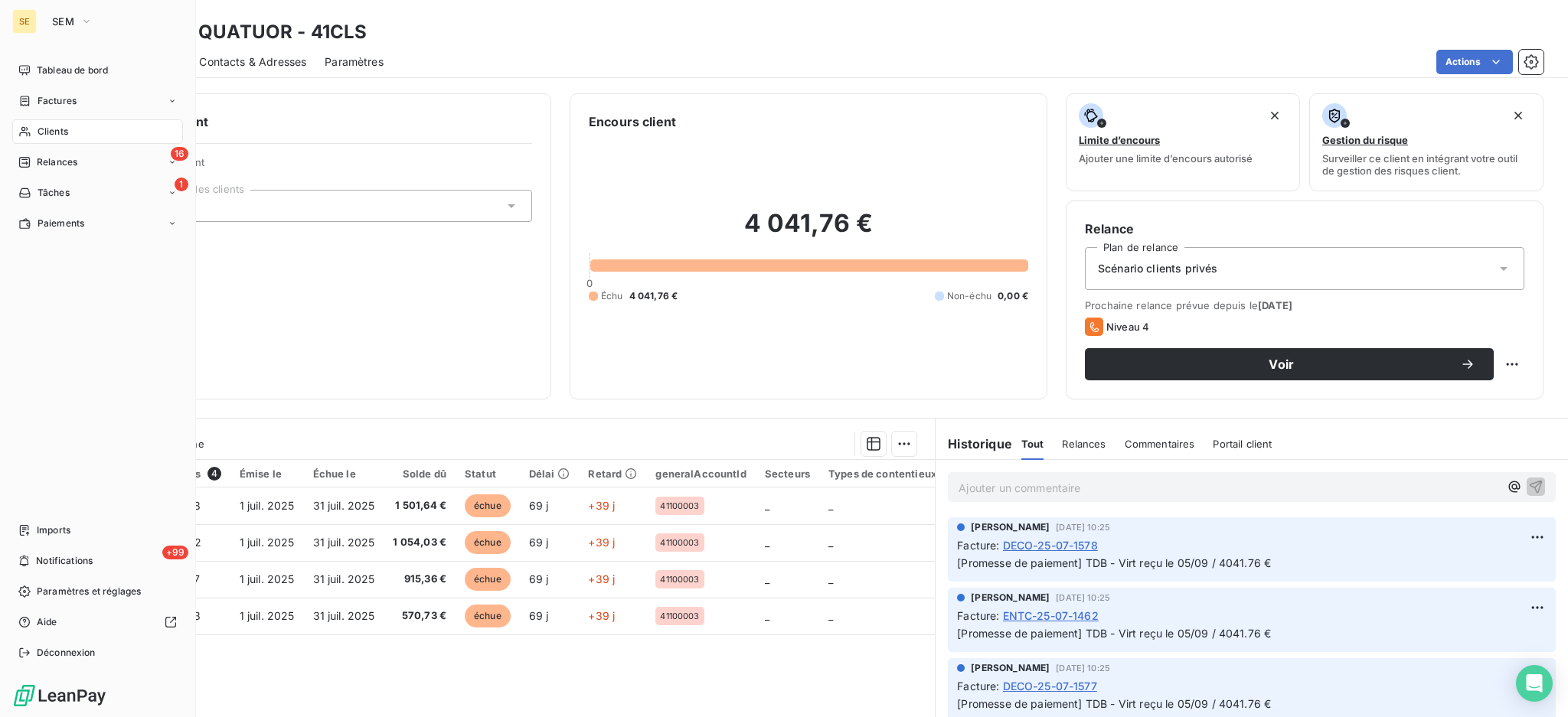
click at [52, 126] on span "Clients" at bounding box center [53, 131] width 31 height 14
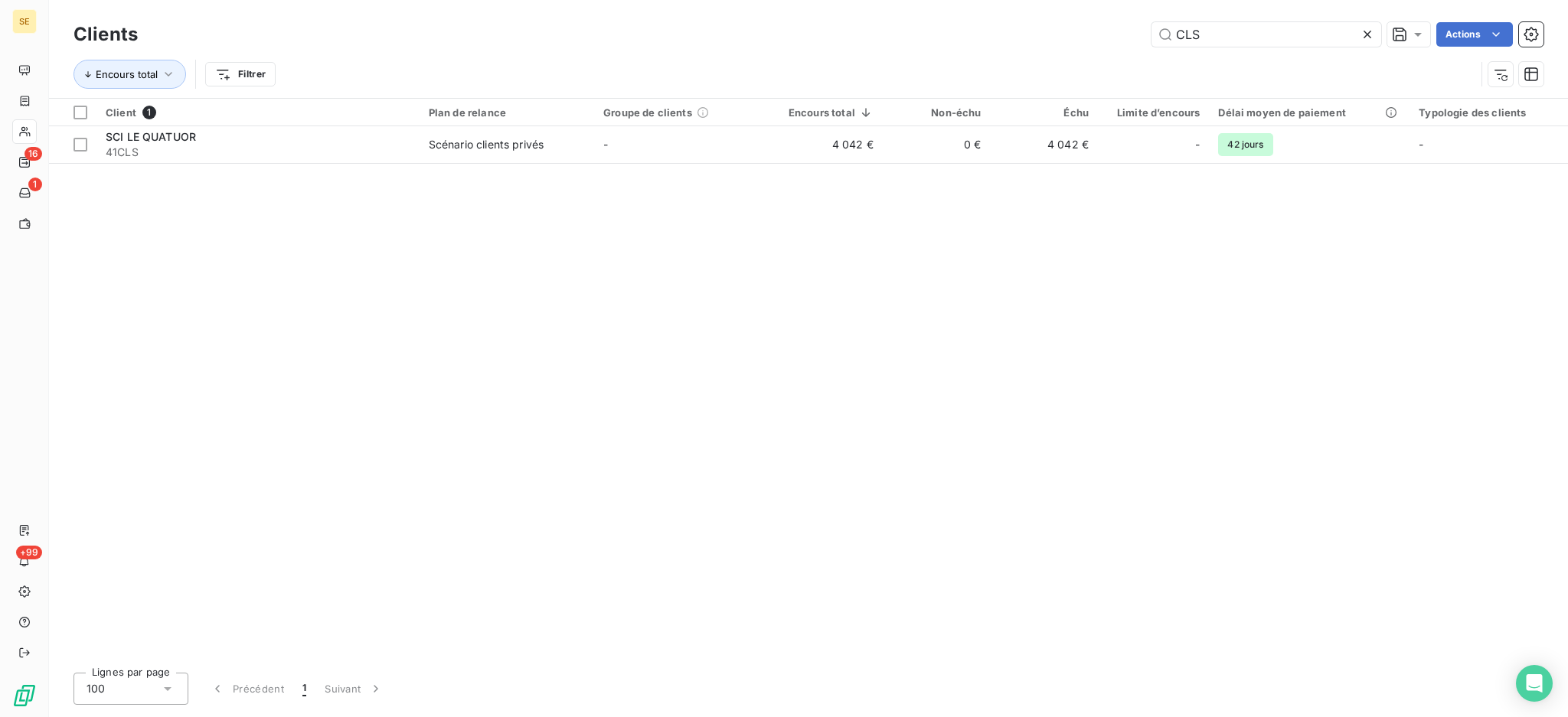
drag, startPoint x: 1238, startPoint y: 37, endPoint x: 1044, endPoint y: 0, distance: 197.5
click at [1086, 7] on div "Clients CLS Actions Encours total Filtrer" at bounding box center [808, 49] width 1519 height 98
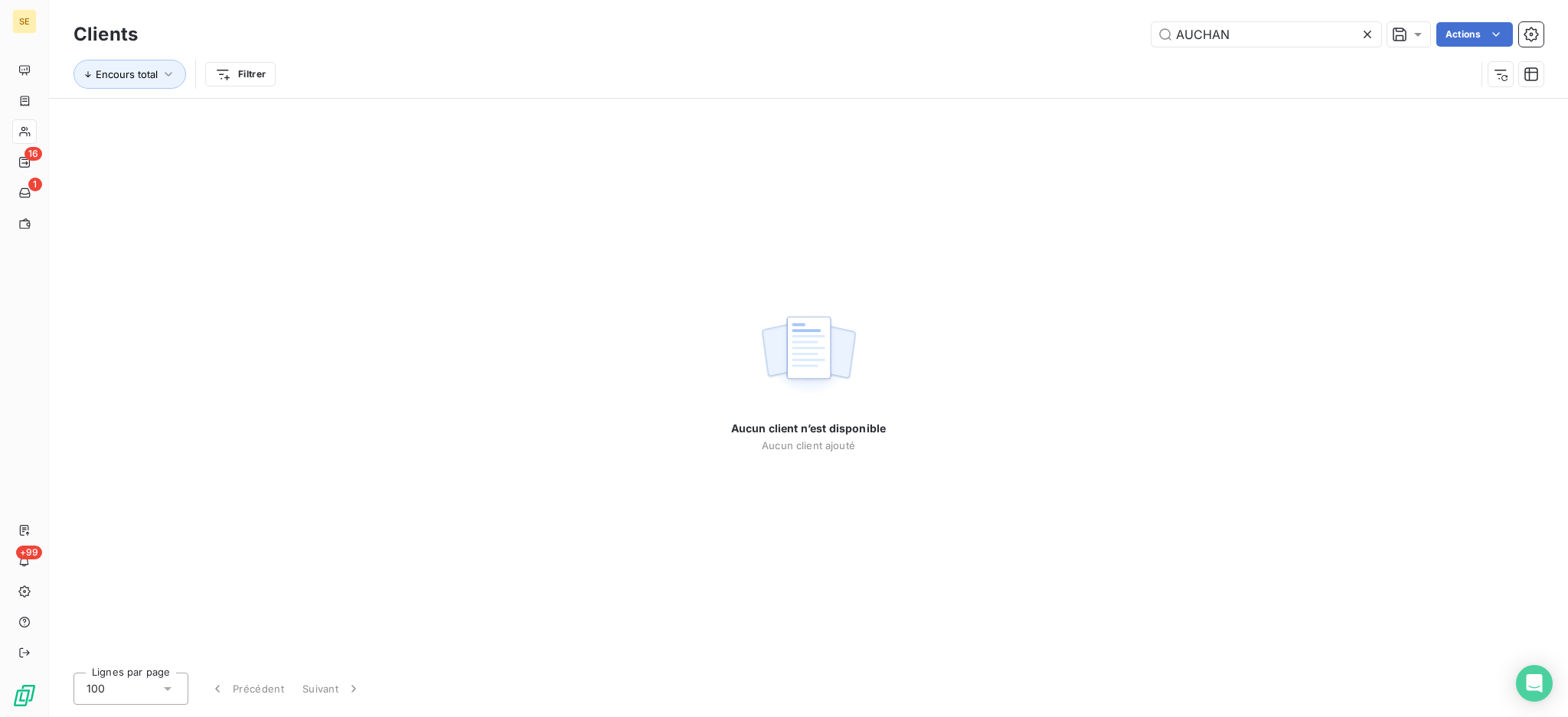
type input "AUCHAN"
drag, startPoint x: 1247, startPoint y: 32, endPoint x: 1130, endPoint y: 32, distance: 117.0
click at [1130, 32] on div "AUCHAN Actions" at bounding box center [849, 34] width 1387 height 24
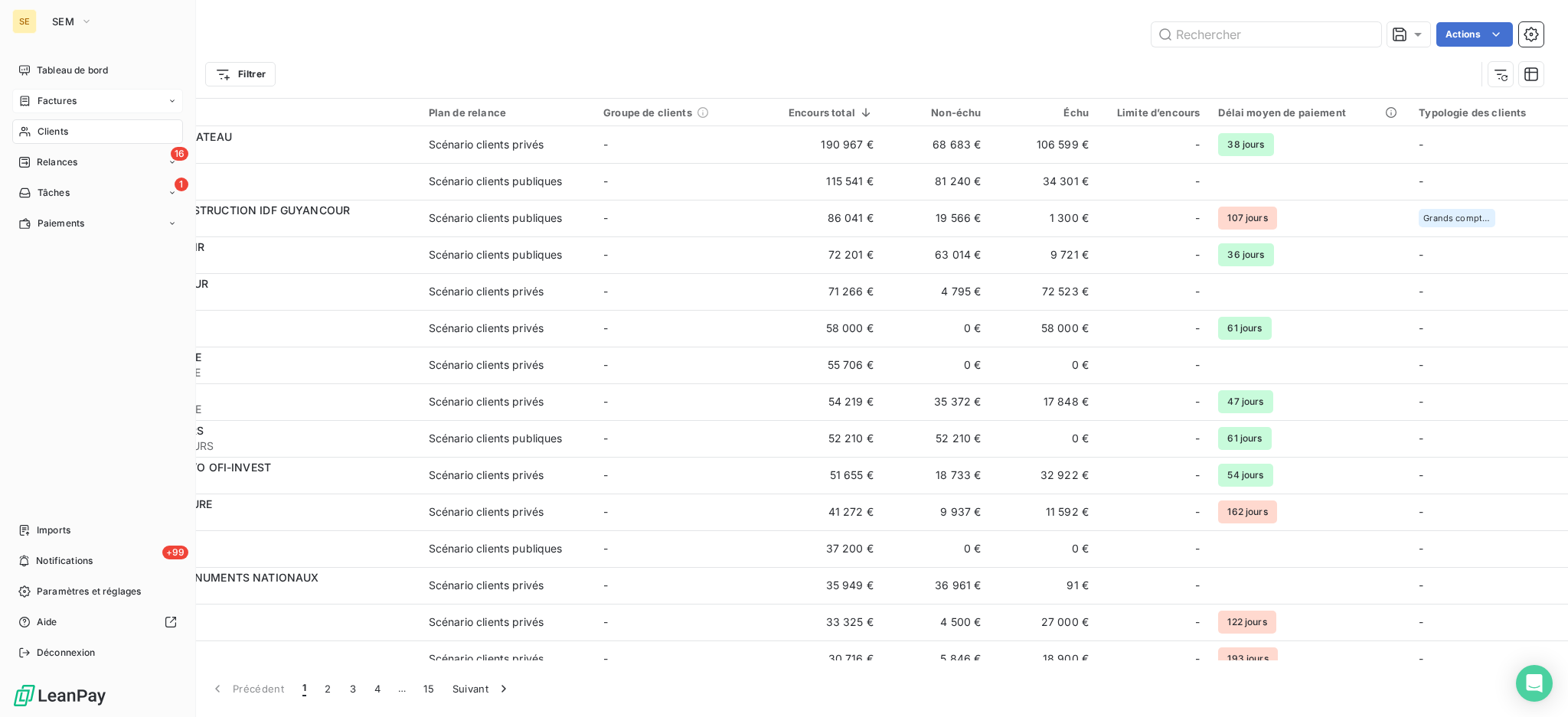
click at [49, 101] on span "Factures" at bounding box center [56, 100] width 39 height 14
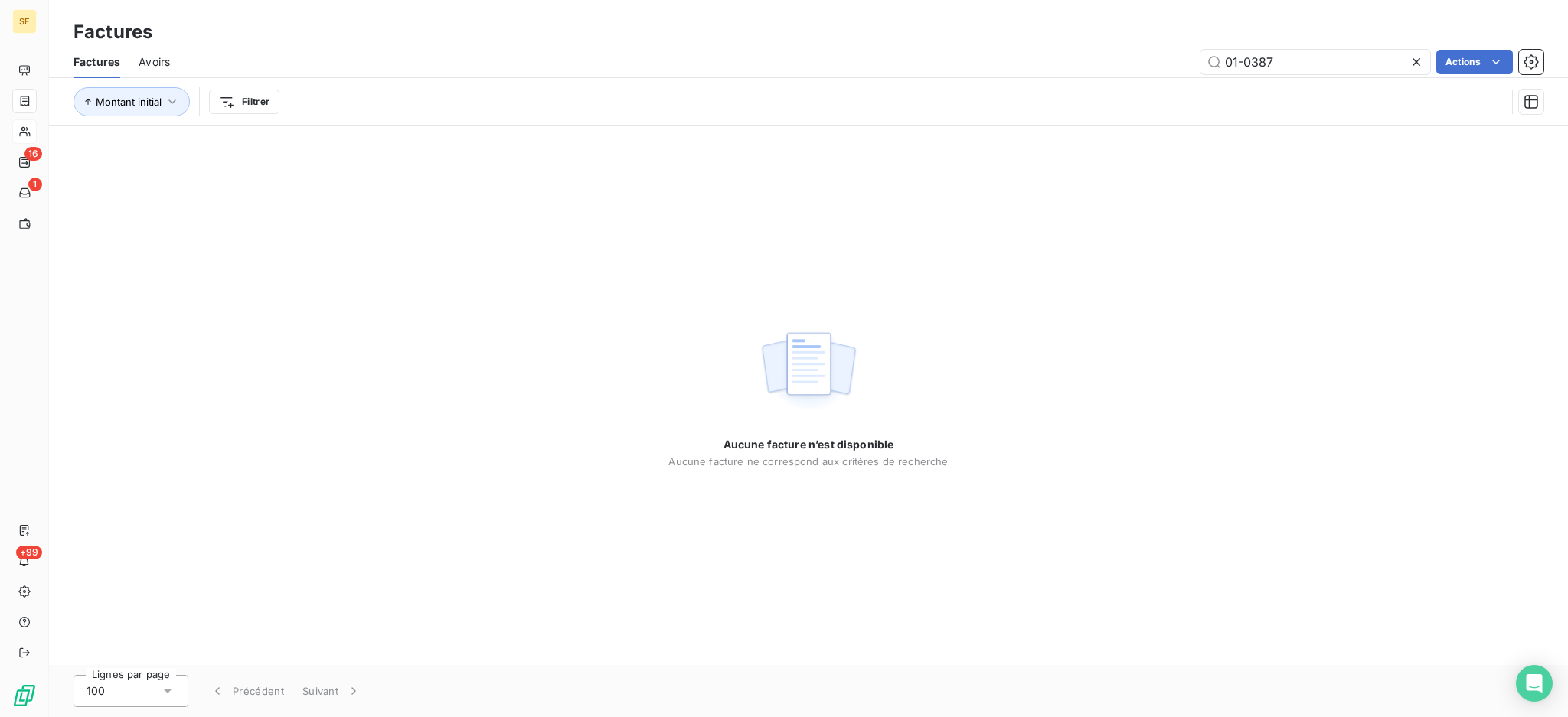
drag, startPoint x: 1320, startPoint y: 65, endPoint x: 1083, endPoint y: 42, distance: 238.1
click at [1083, 42] on div "Factures Factures Avoirs 01-0387 Actions Montant initial Filtrer" at bounding box center [808, 62] width 1519 height 126
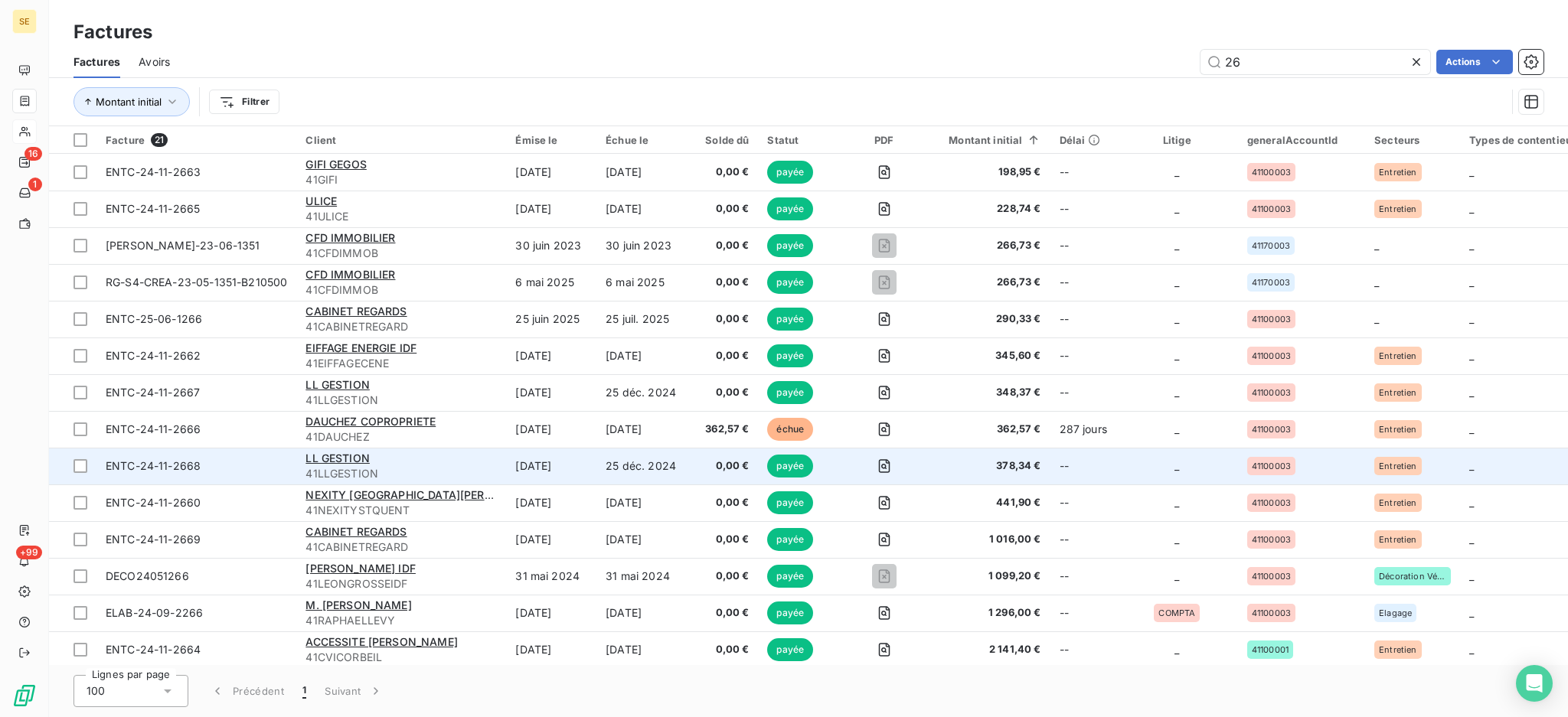
type input "2"
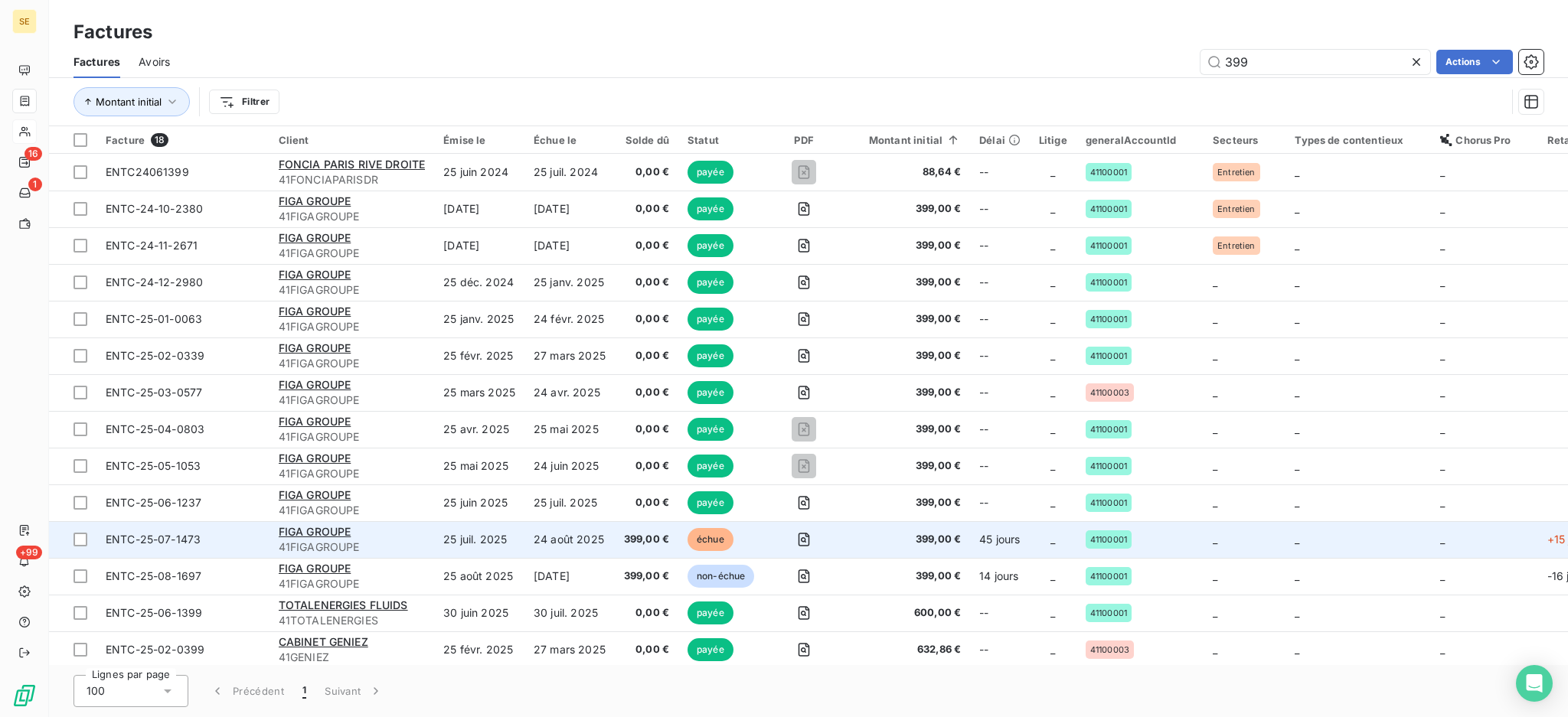
type input "399"
click at [471, 535] on td "25 juil. 2025" at bounding box center [479, 540] width 91 height 37
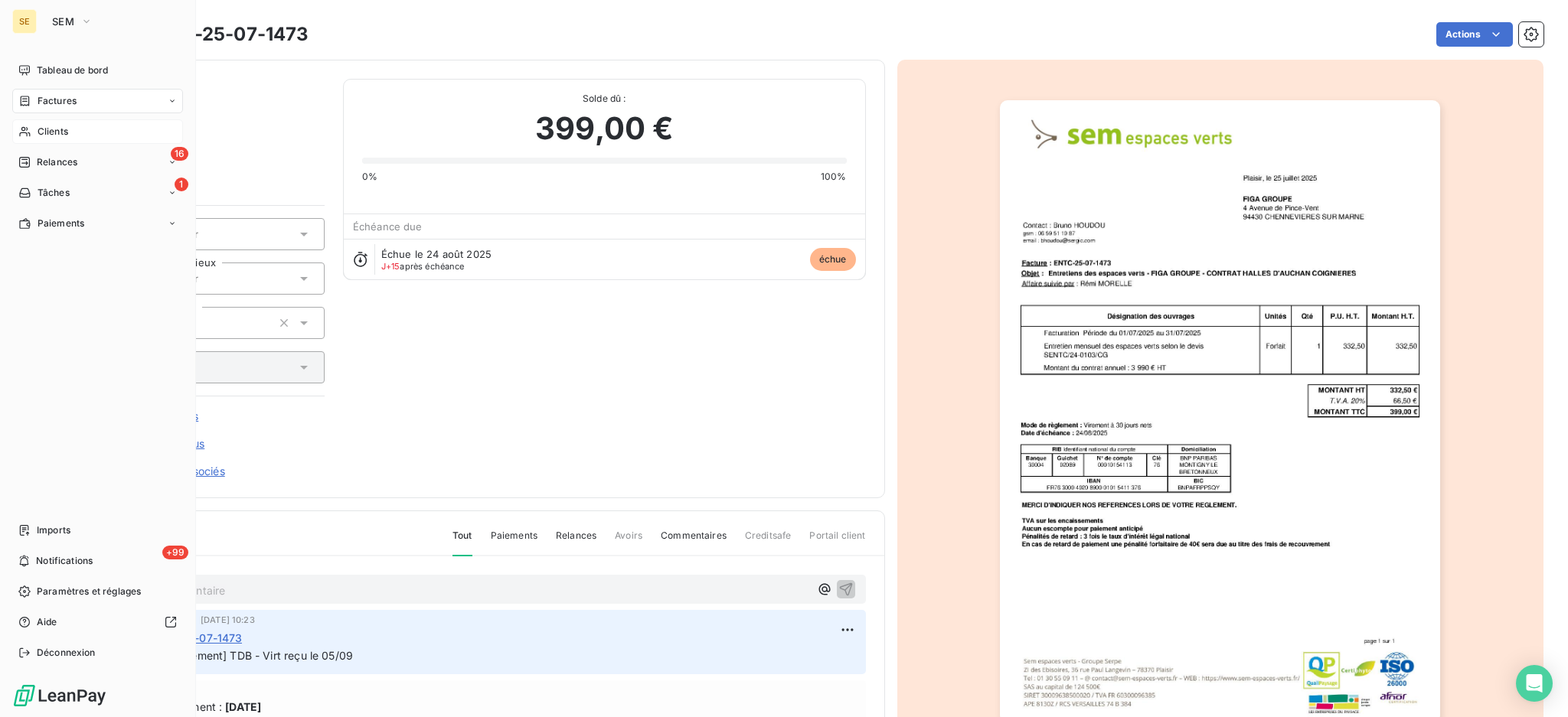
click at [67, 131] on span "Clients" at bounding box center [53, 131] width 31 height 14
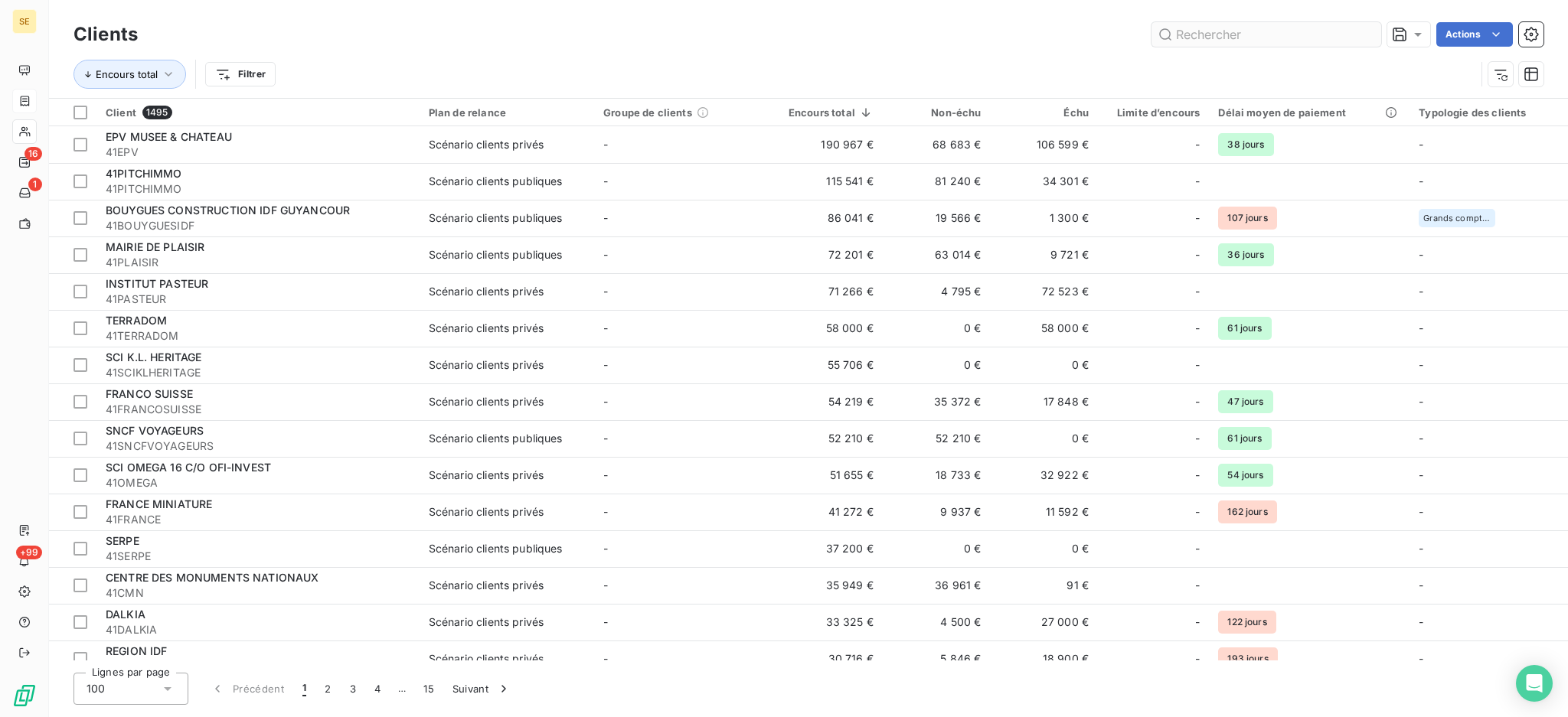
click at [1245, 35] on input "text" at bounding box center [1266, 34] width 230 height 24
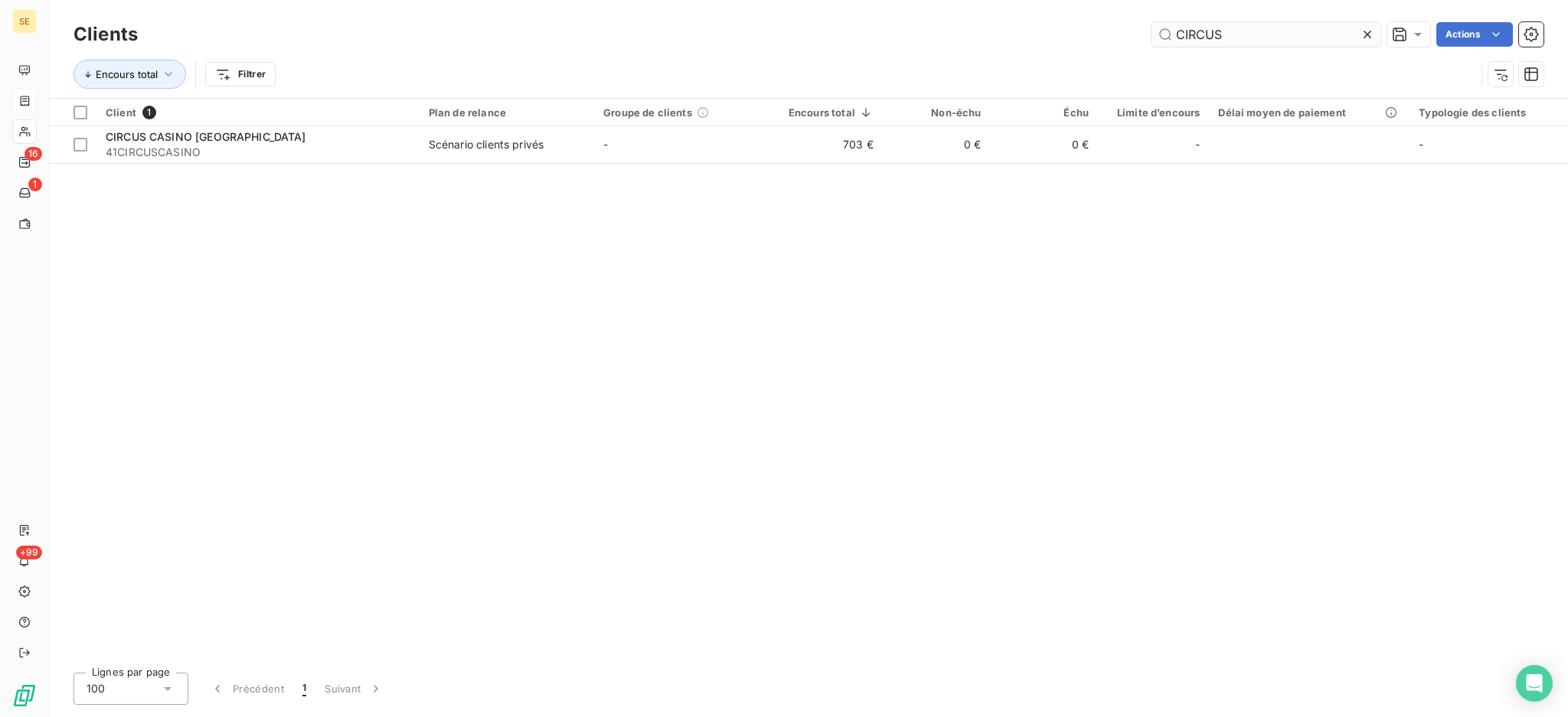
type input "CIRCUS"
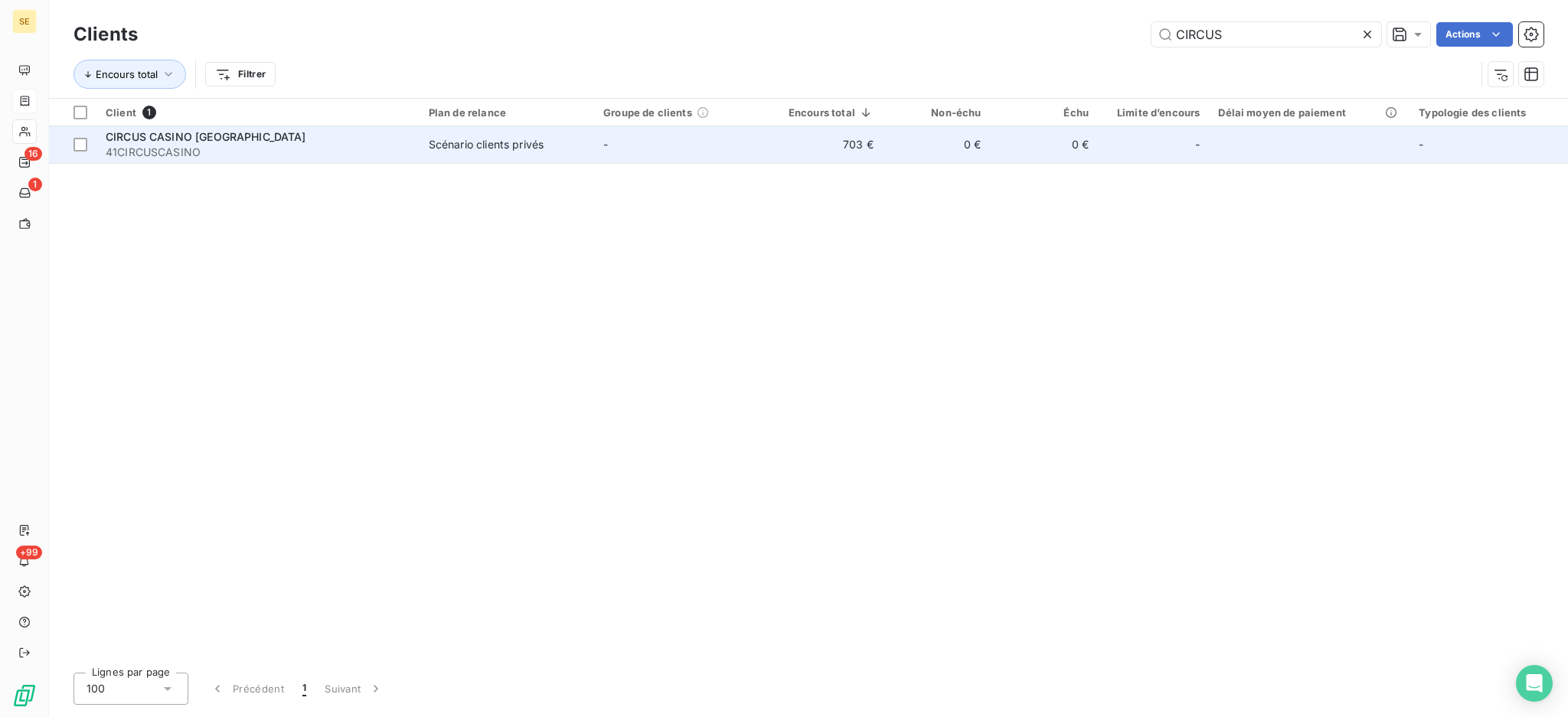
click at [529, 137] on div "Scénario clients privés" at bounding box center [486, 144] width 115 height 15
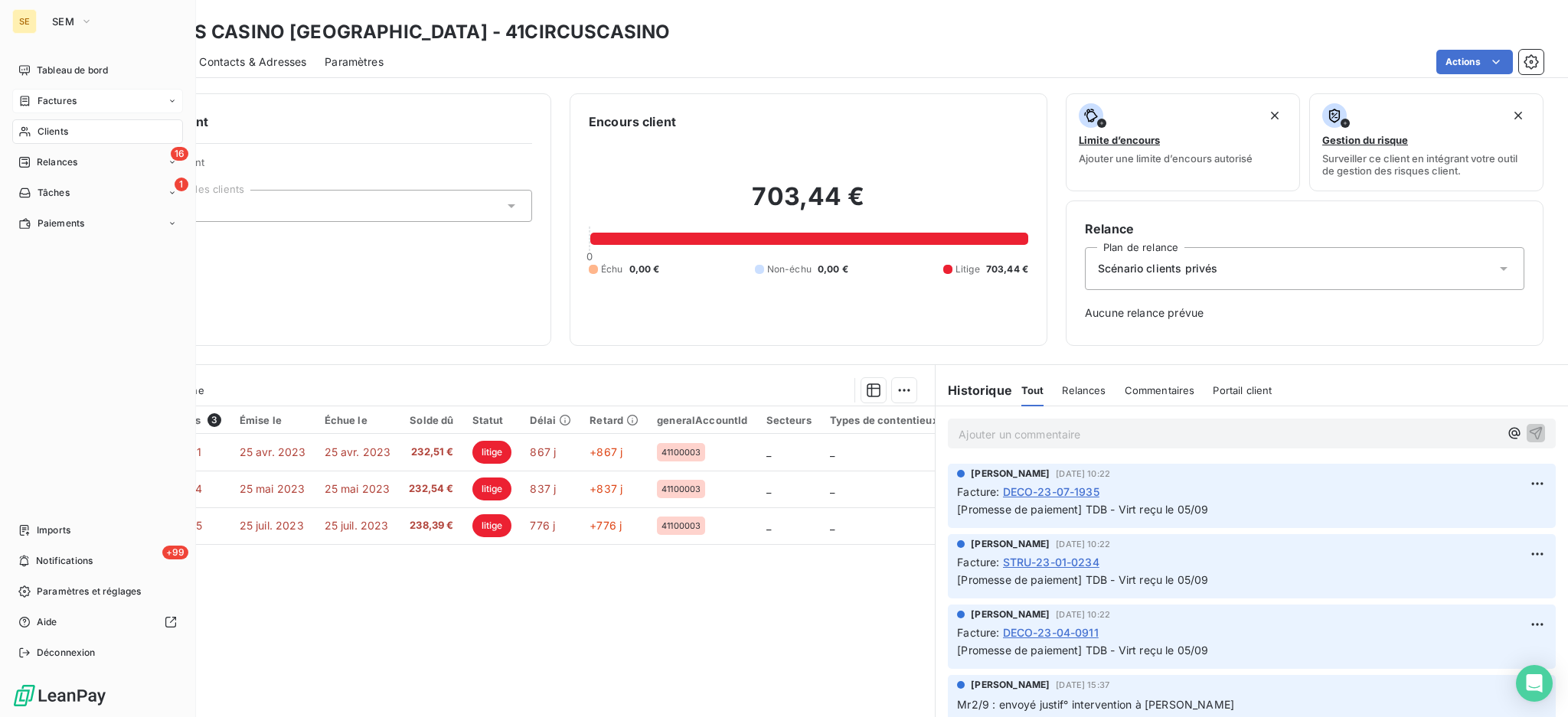
click at [54, 134] on span "Clients" at bounding box center [53, 131] width 31 height 14
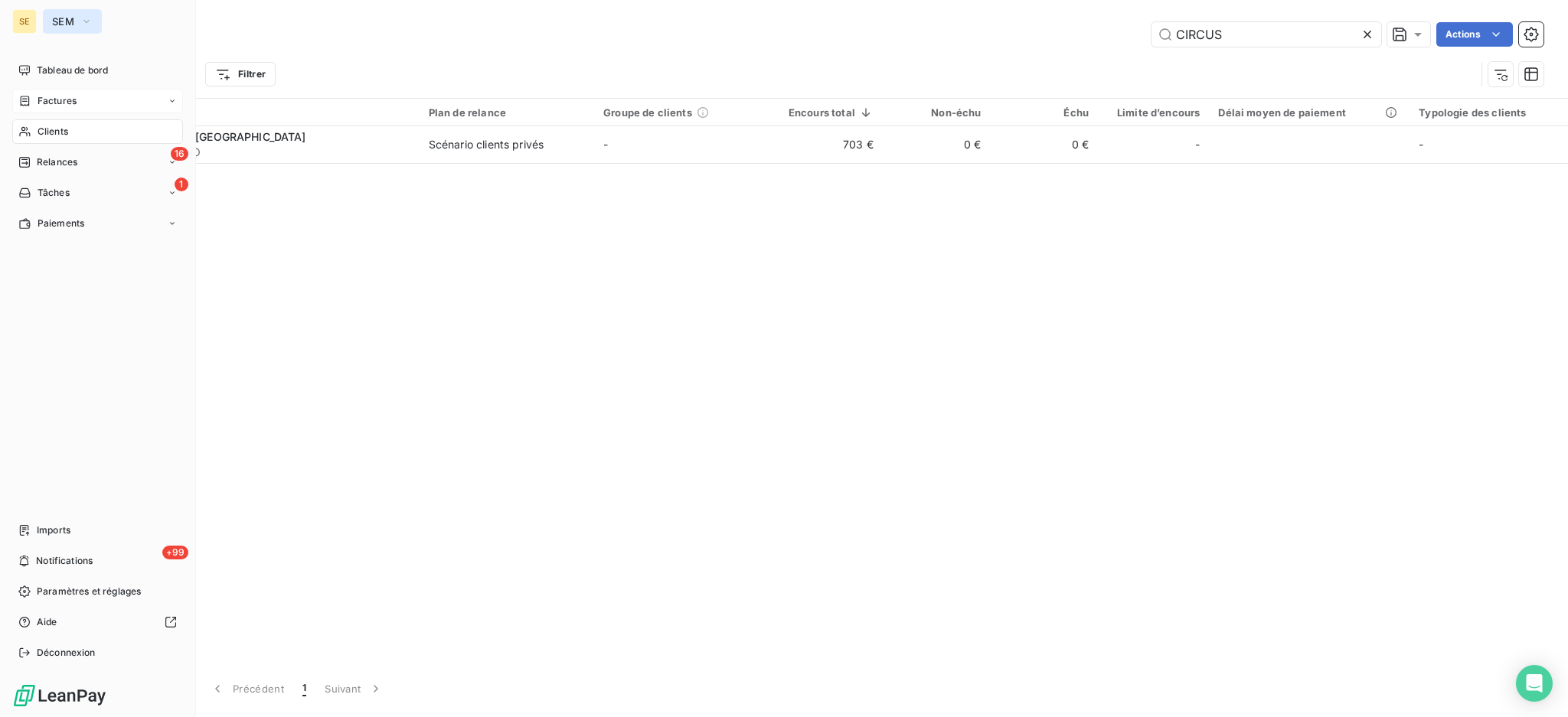
click at [66, 22] on span "SEM" at bounding box center [63, 22] width 23 height 13
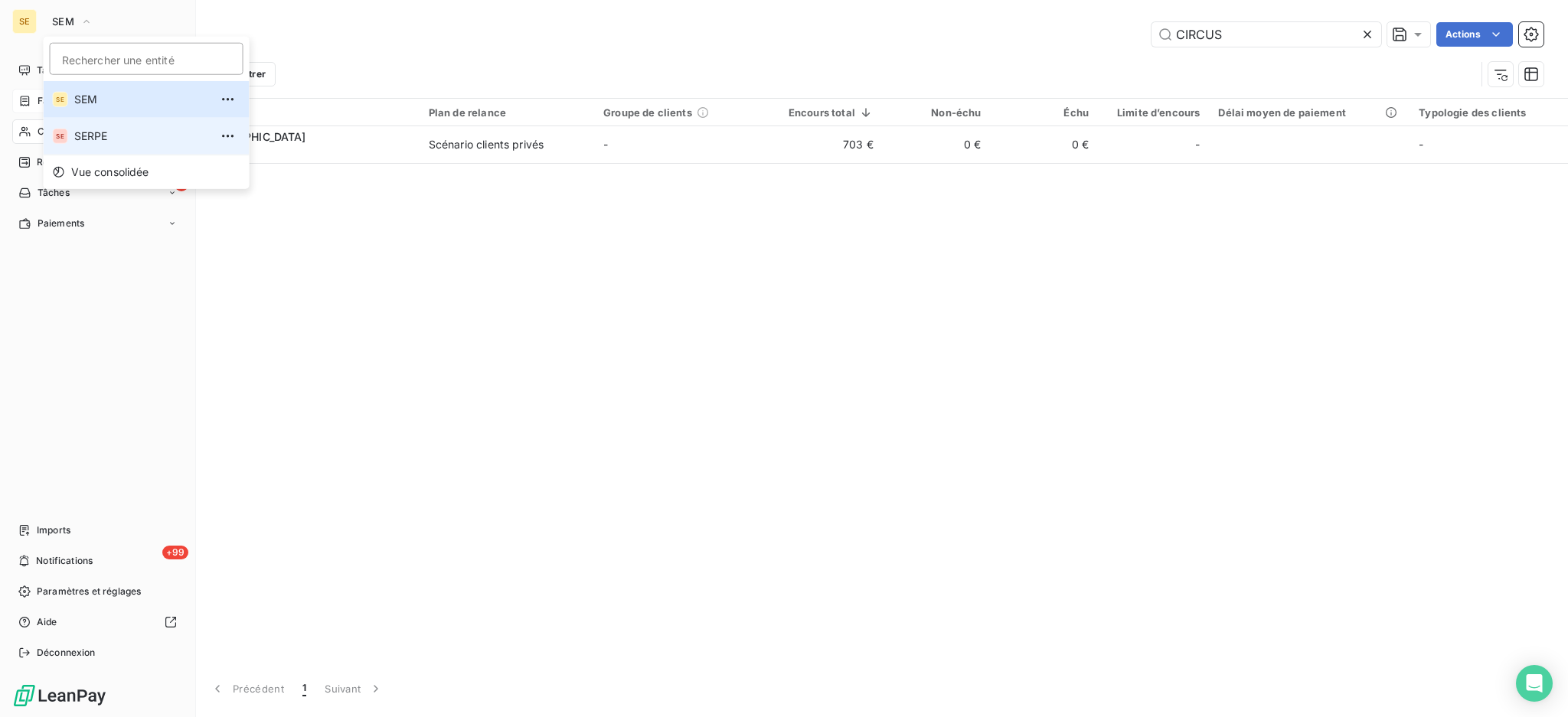
click at [104, 131] on span "SERPE" at bounding box center [142, 136] width 136 height 15
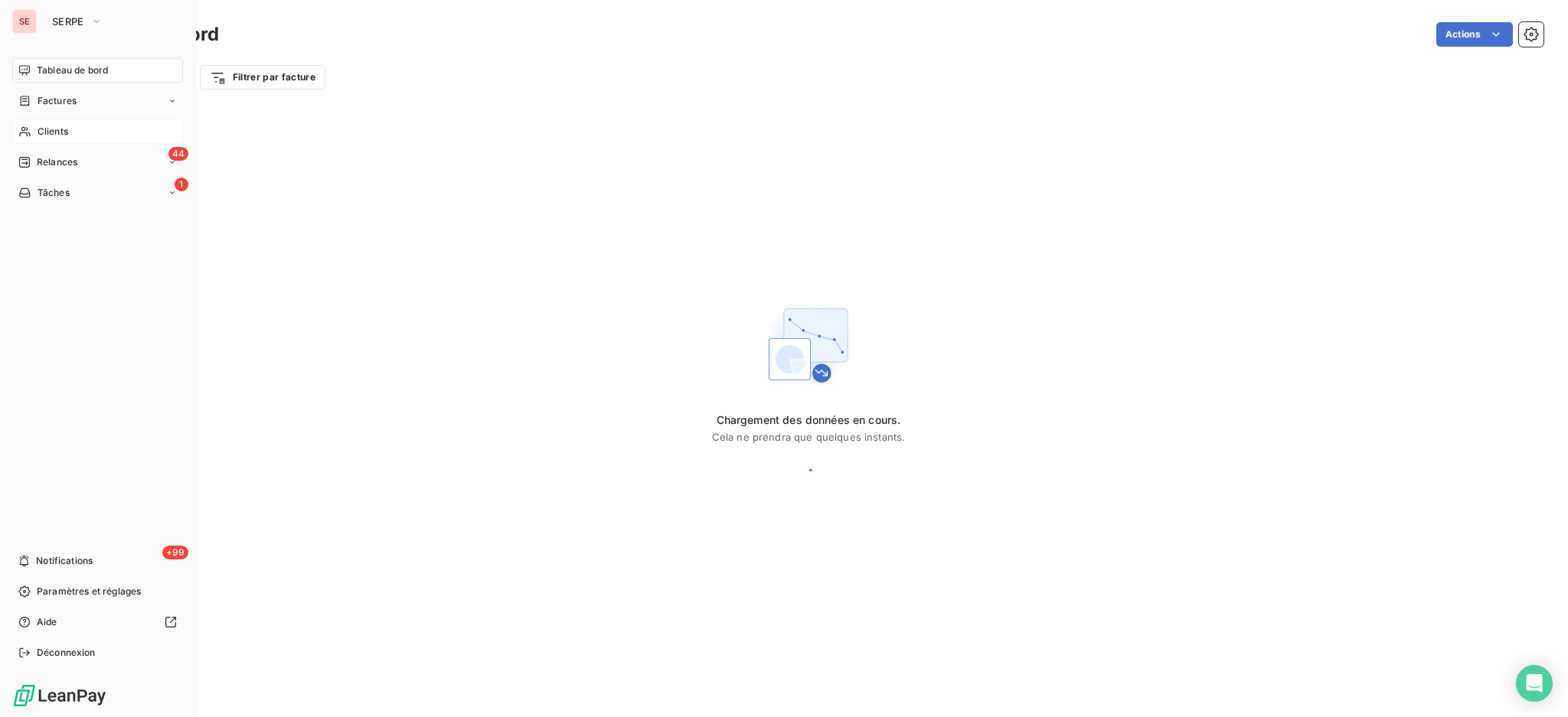
click at [72, 129] on div "Clients" at bounding box center [98, 131] width 170 height 24
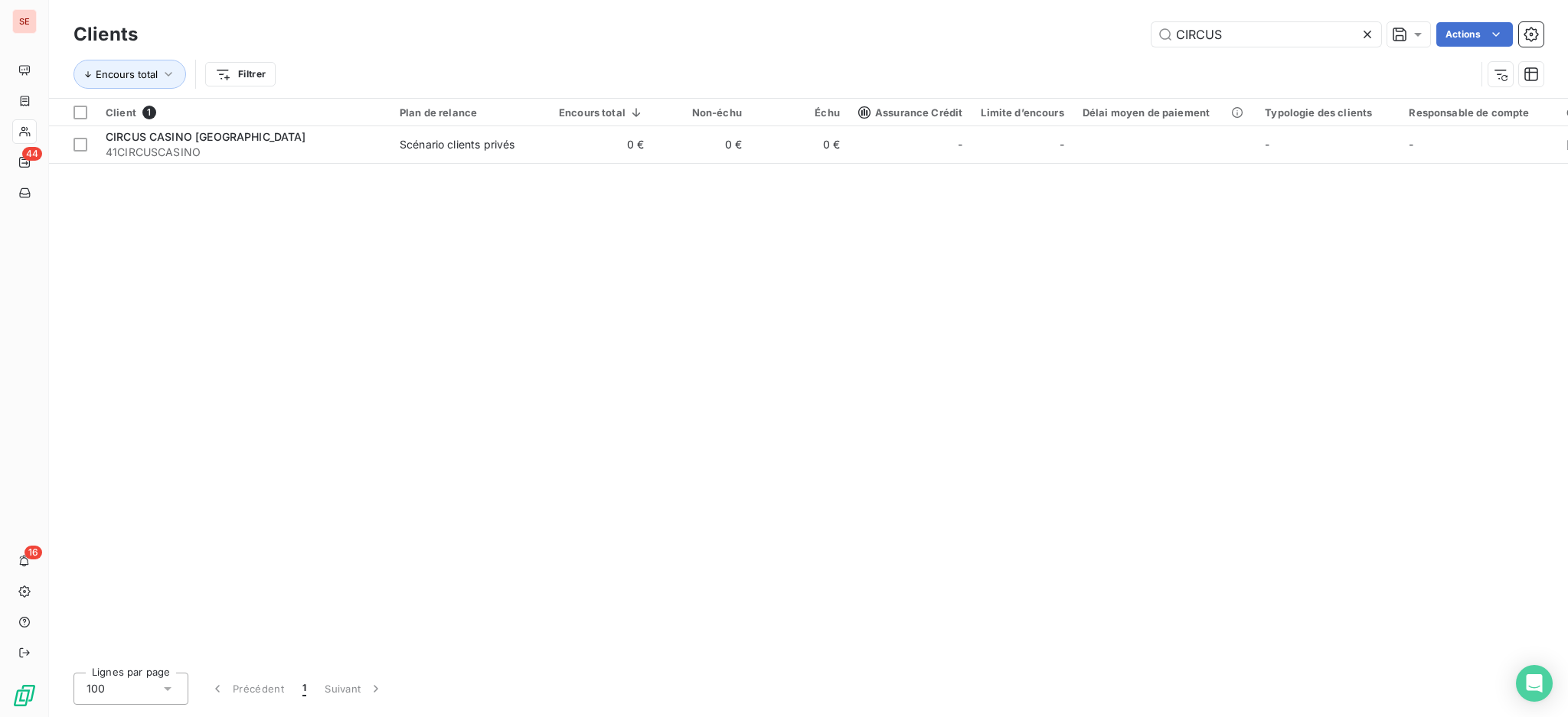
drag, startPoint x: 1254, startPoint y: 30, endPoint x: 867, endPoint y: -17, distance: 389.8
click at [867, 0] on html "SE 44 16 Clients CIRCUS Actions Encours total Filtrer Client 1 Plan de relance …" at bounding box center [784, 358] width 1568 height 717
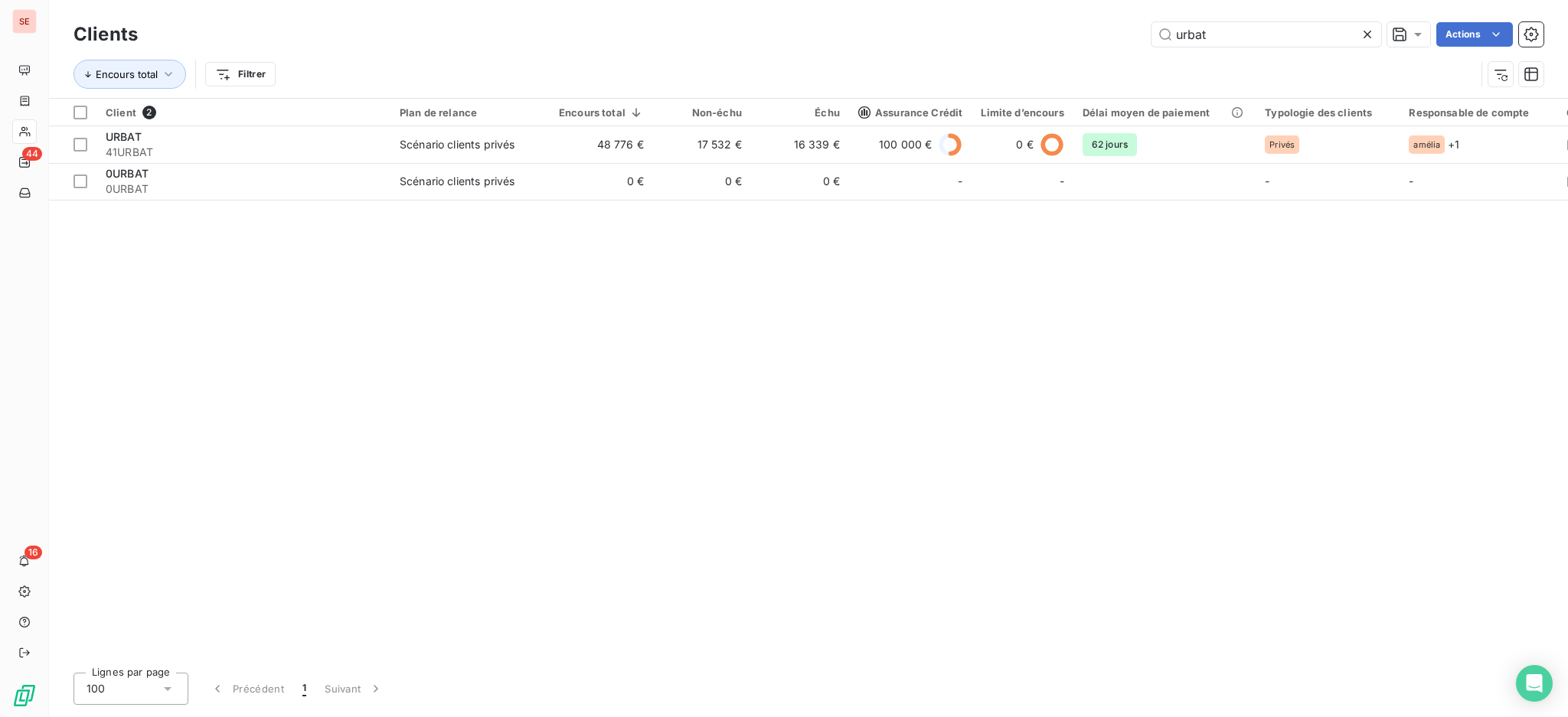
type input "urbat"
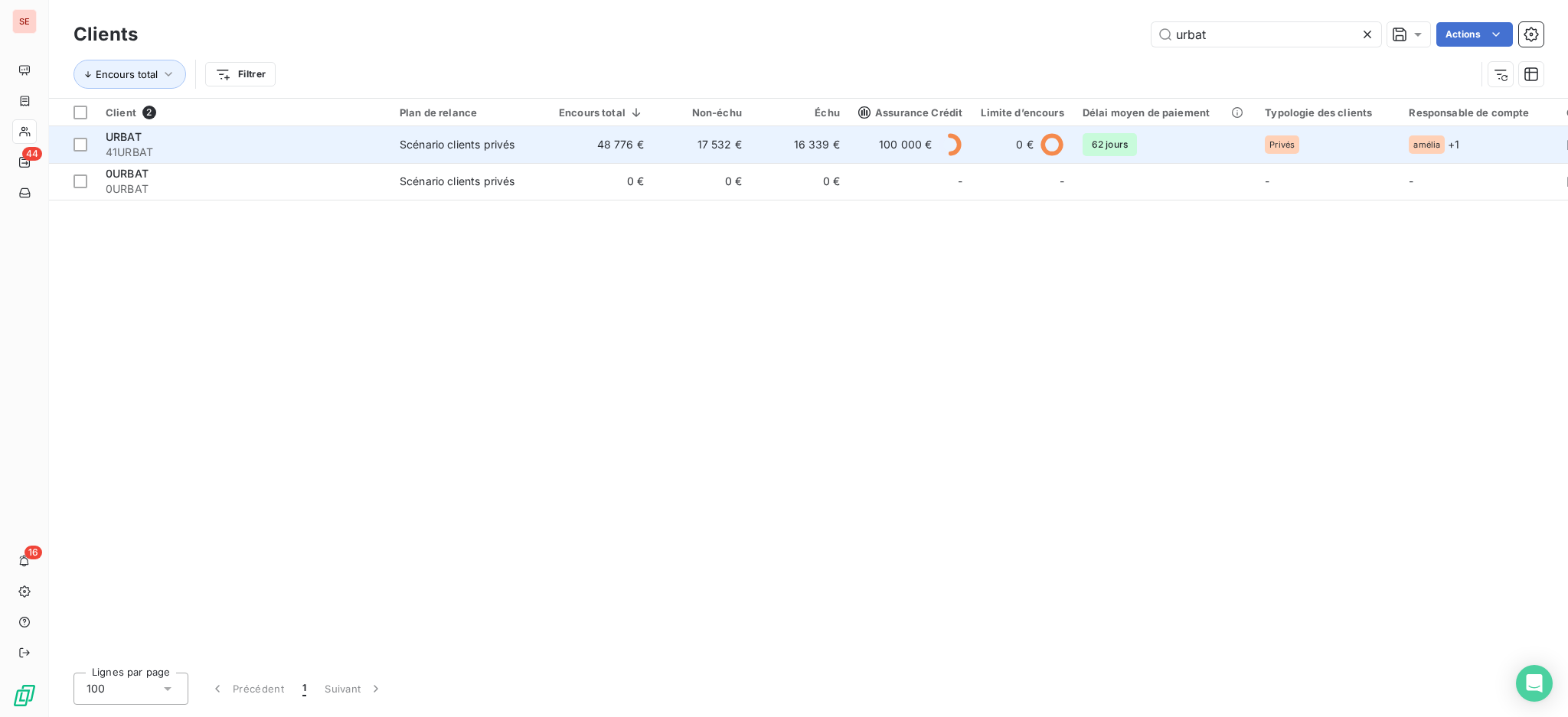
click at [619, 152] on td "48 776 €" at bounding box center [601, 144] width 103 height 37
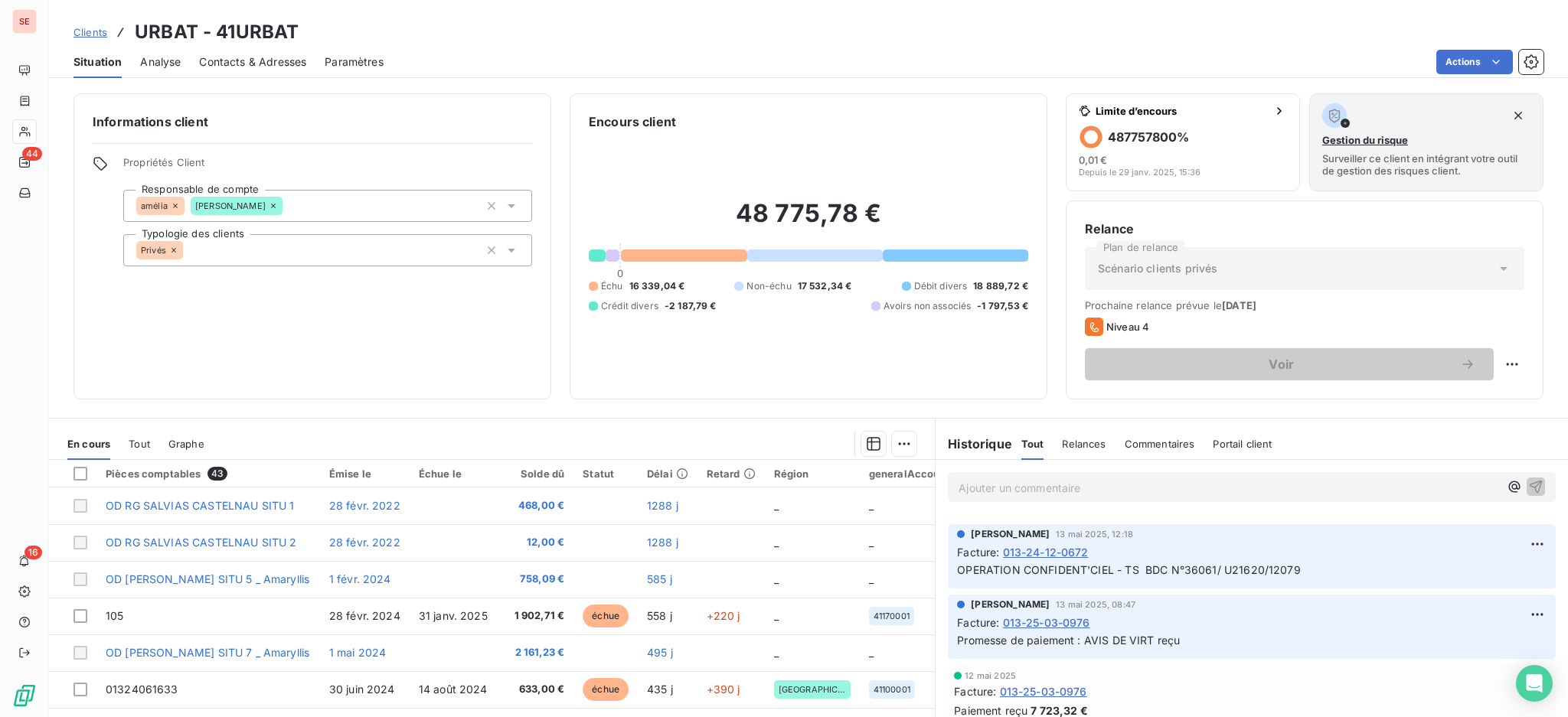
scroll to position [1938, 0]
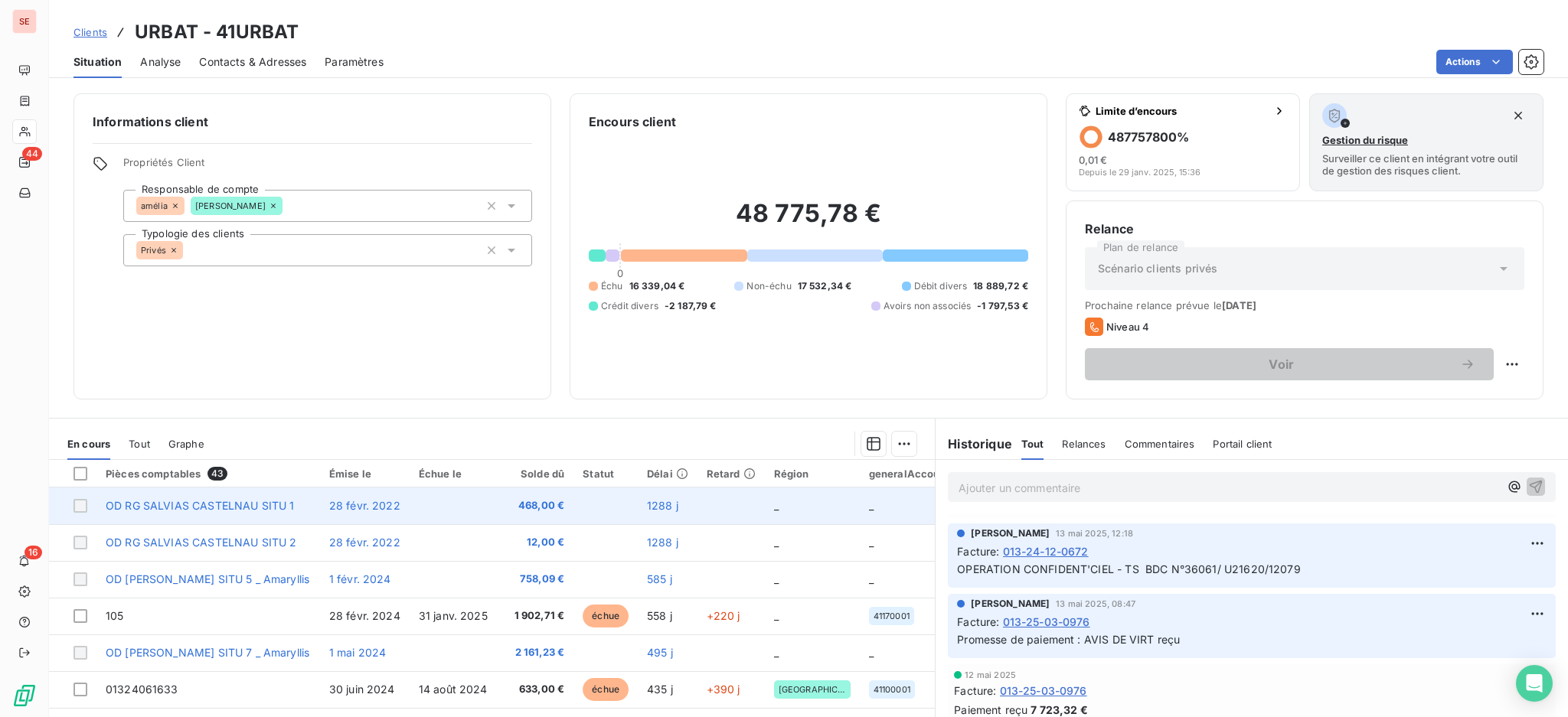
click at [522, 505] on span "468,00 €" at bounding box center [536, 505] width 57 height 15
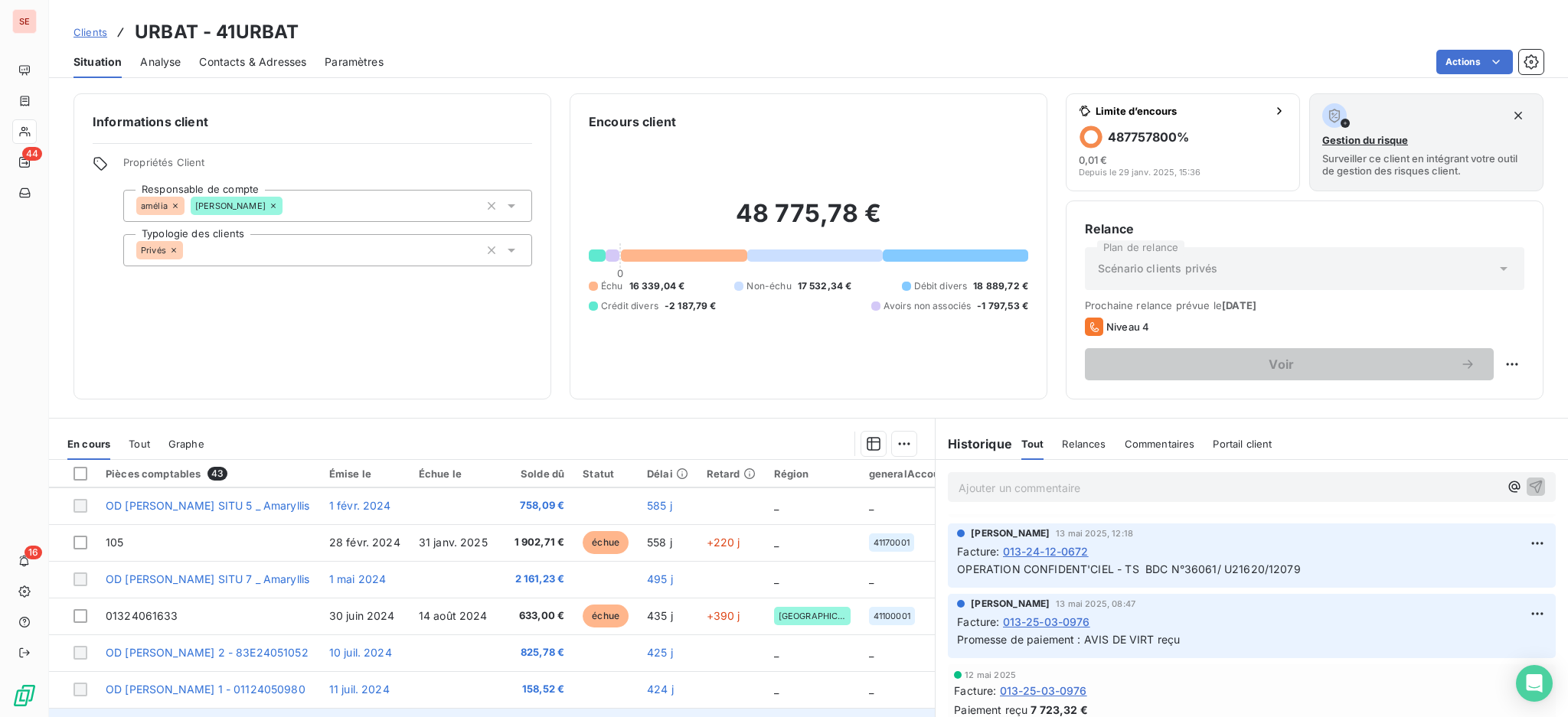
scroll to position [0, 0]
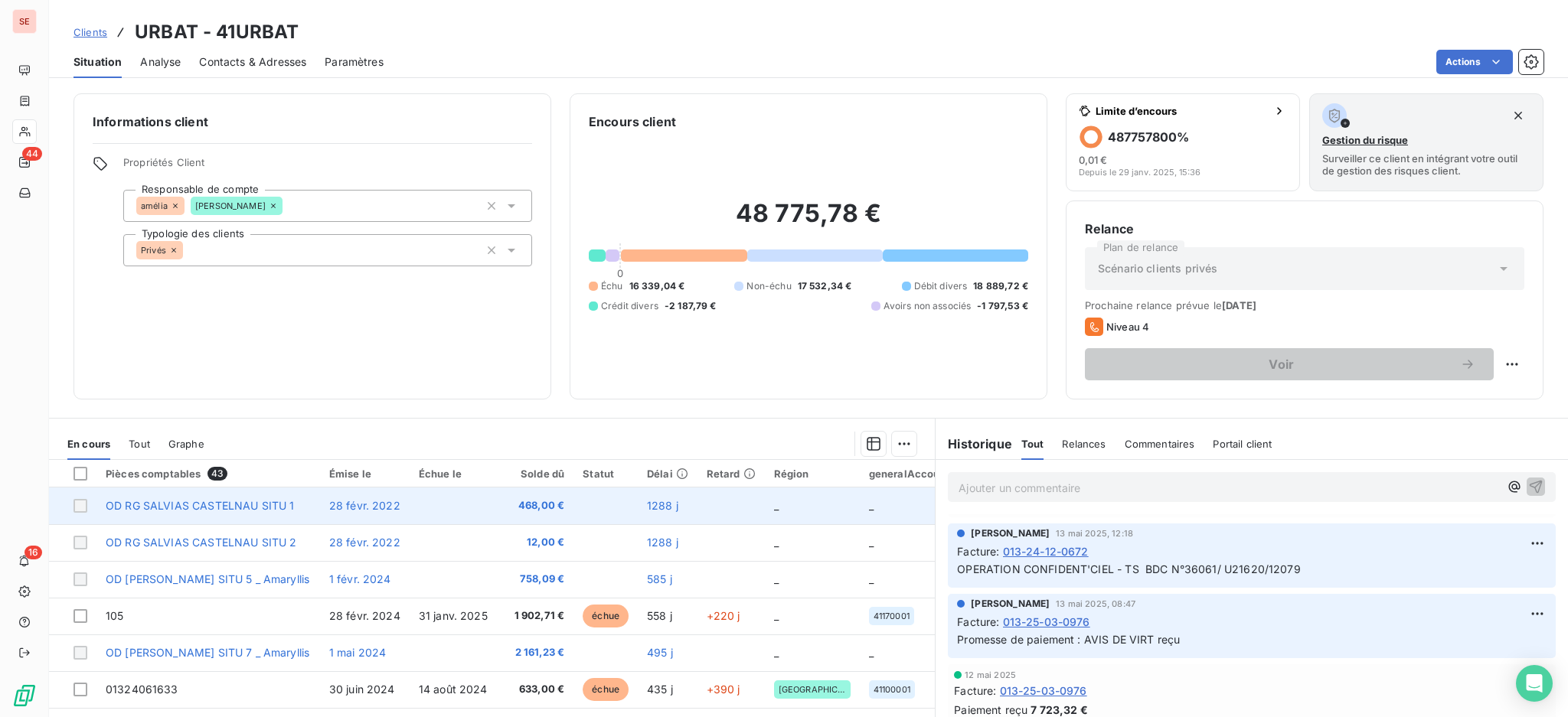
click at [508, 506] on span "468,00 €" at bounding box center [536, 505] width 57 height 15
click at [462, 501] on td at bounding box center [454, 505] width 90 height 37
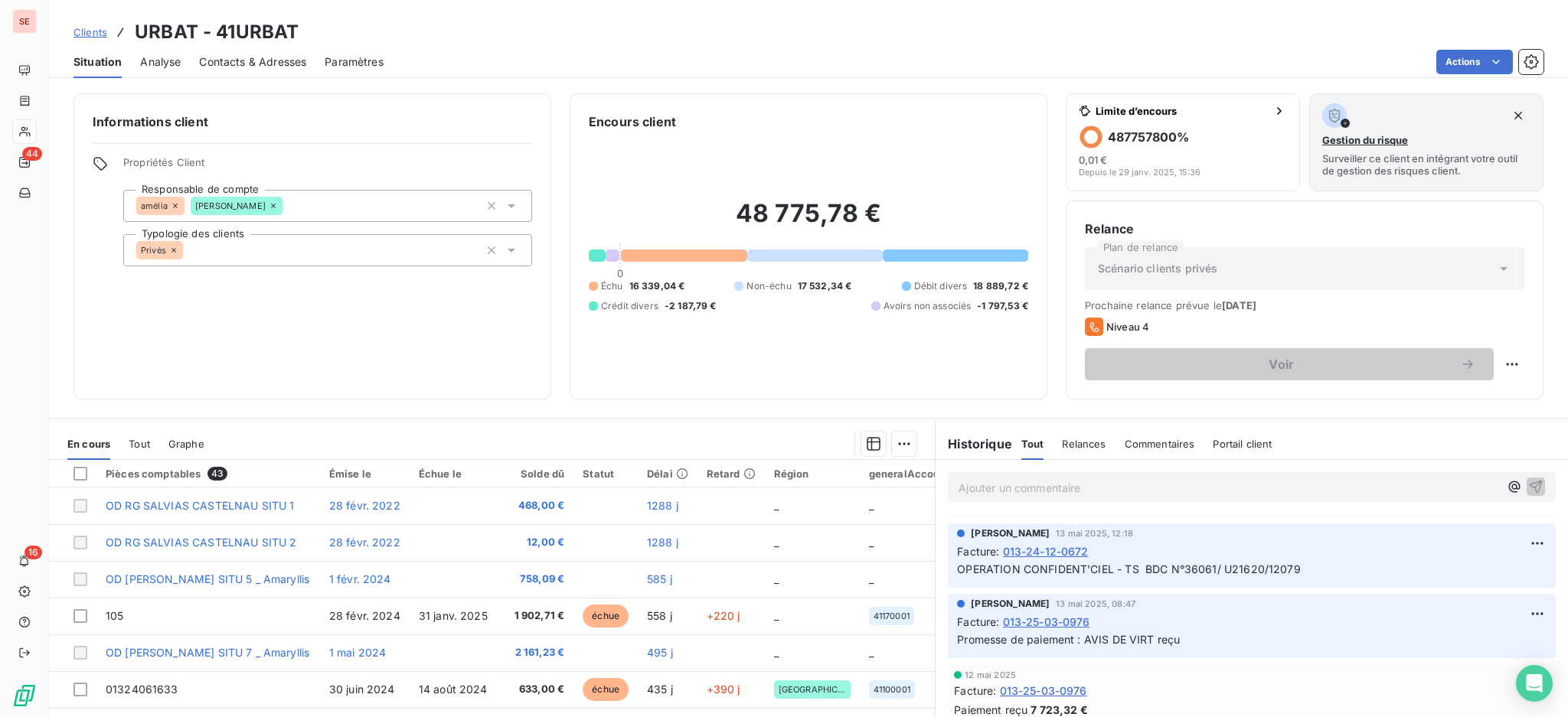
click at [1060, 484] on p "Ajouter un commentaire ﻿" at bounding box center [1228, 487] width 541 height 19
click at [741, 110] on div "Encours client 48 775,78 € 0 Échu 16 339,04 € Non-échu 17 532,34 € Débit divers…" at bounding box center [808, 246] width 477 height 306
